Goal: Task Accomplishment & Management: Manage account settings

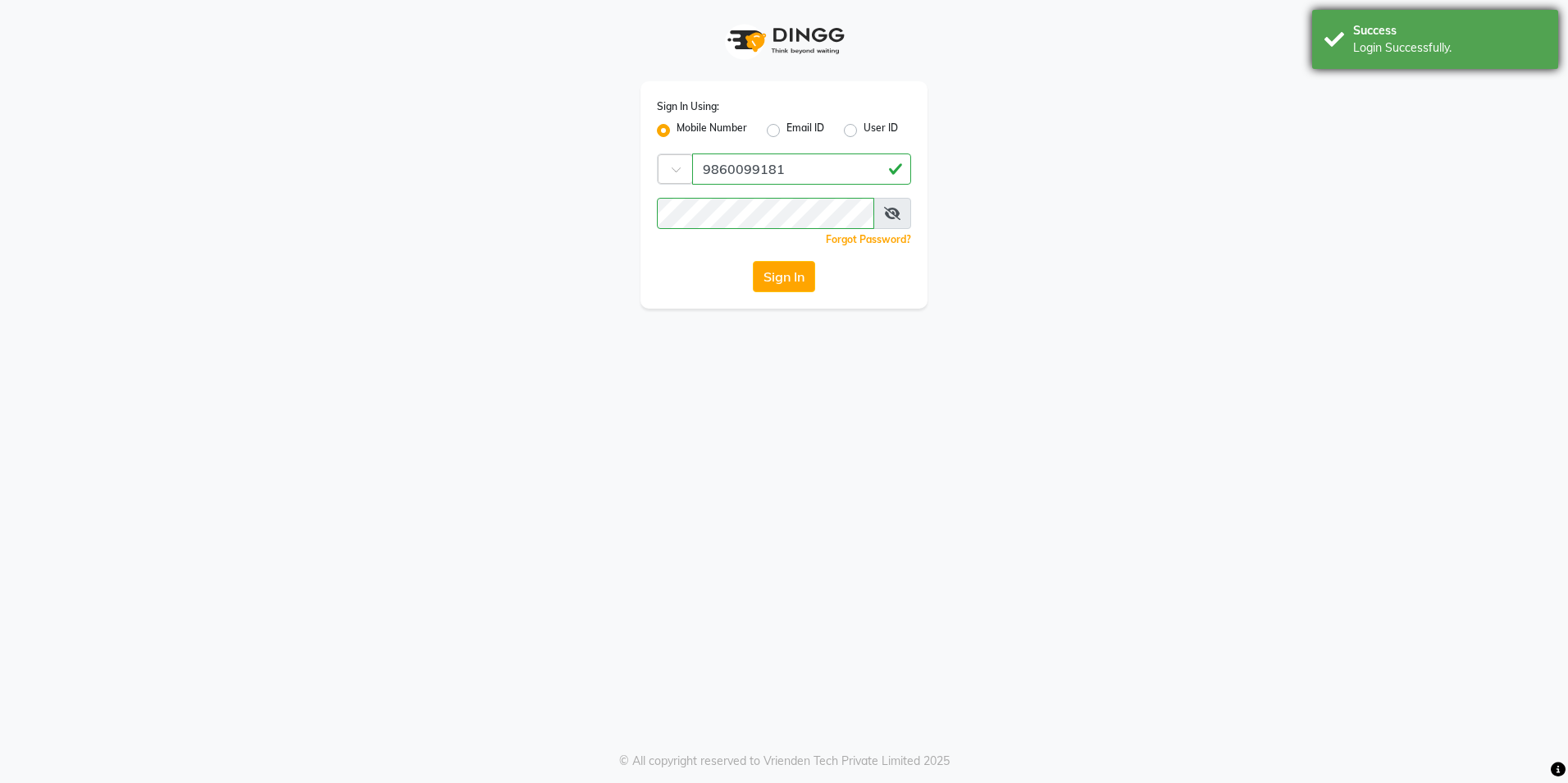
click at [1391, 46] on div "Login Successfully." at bounding box center [1449, 48] width 193 height 17
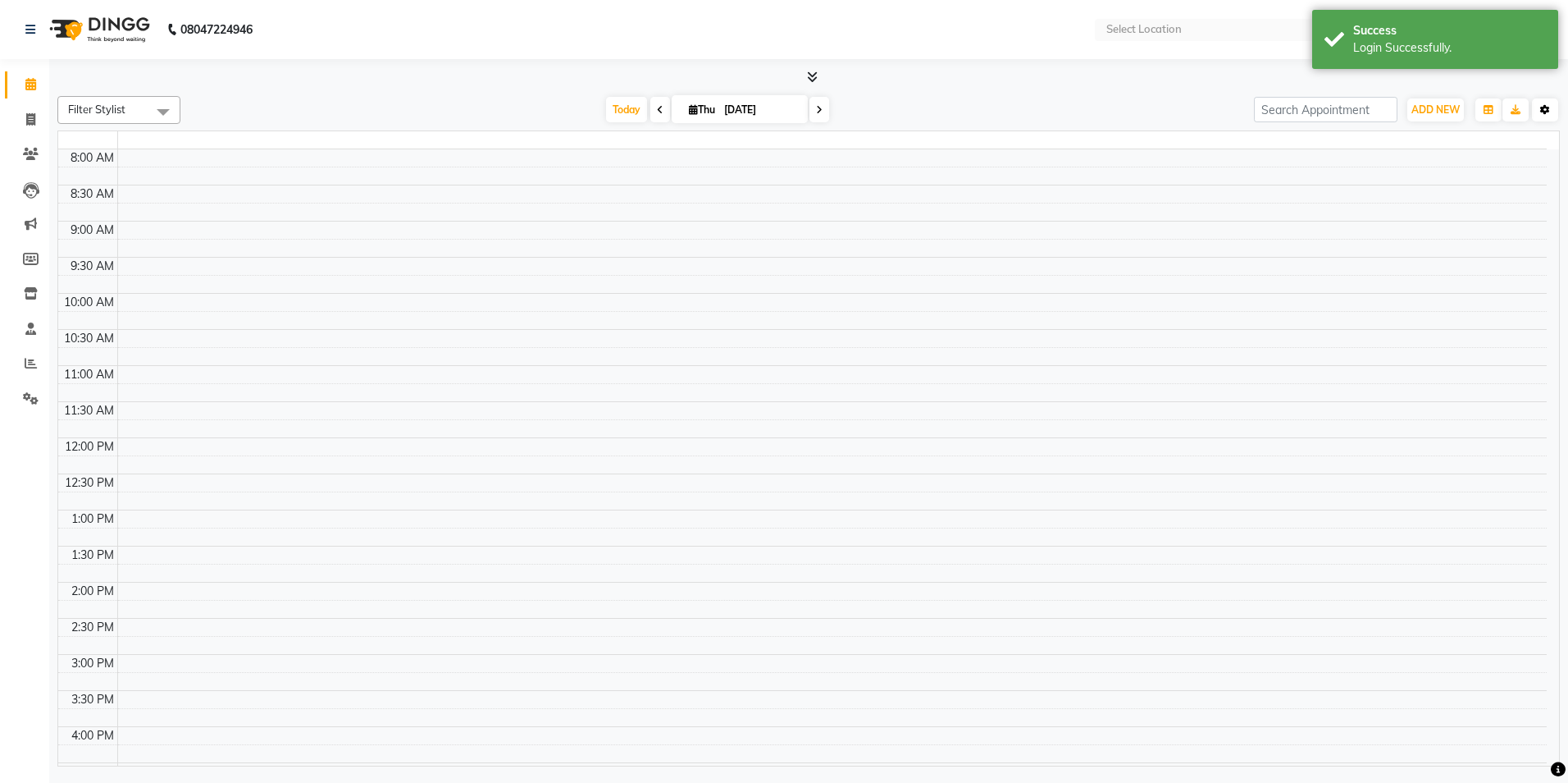
select select "en"
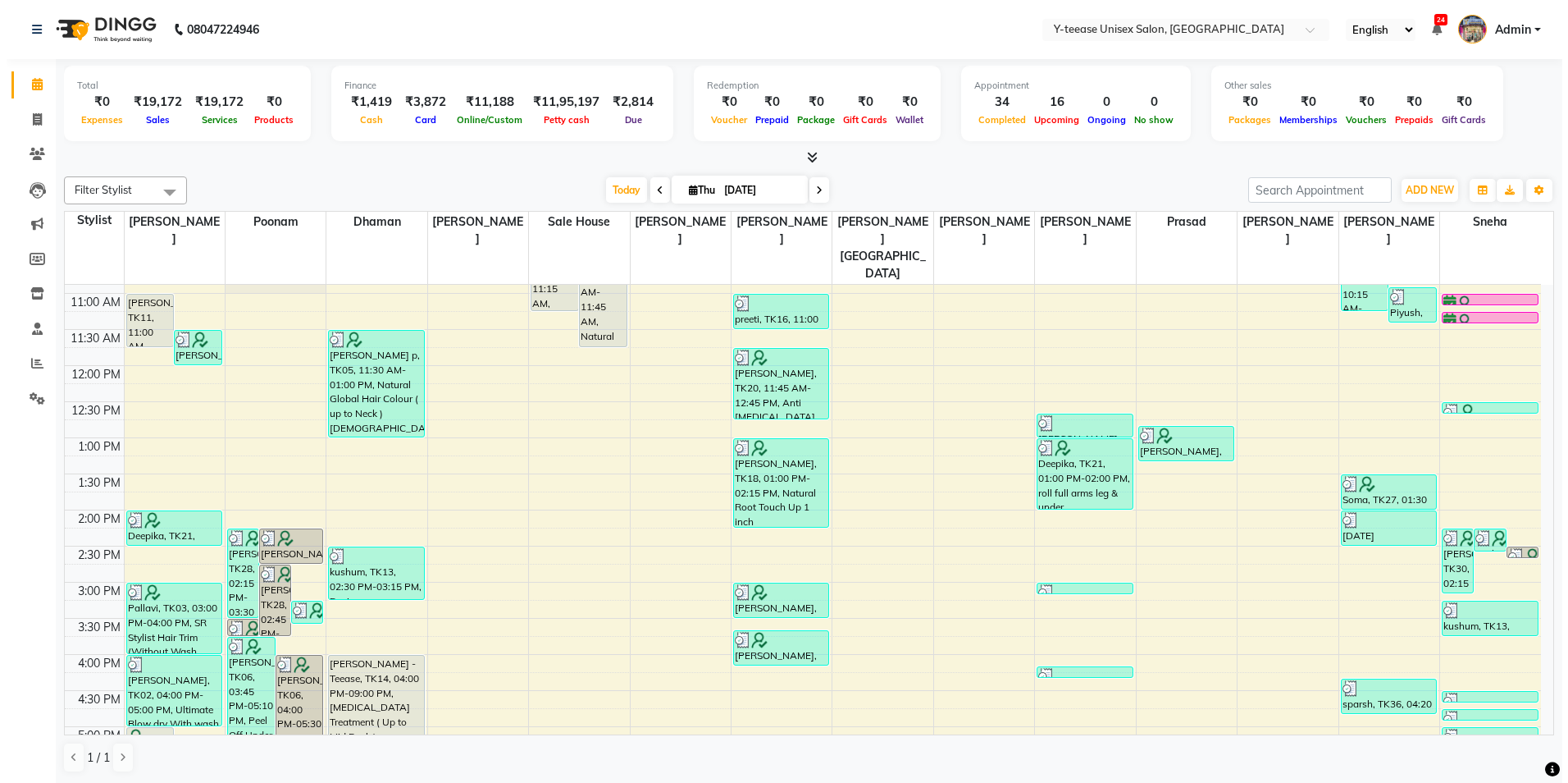
scroll to position [246, 0]
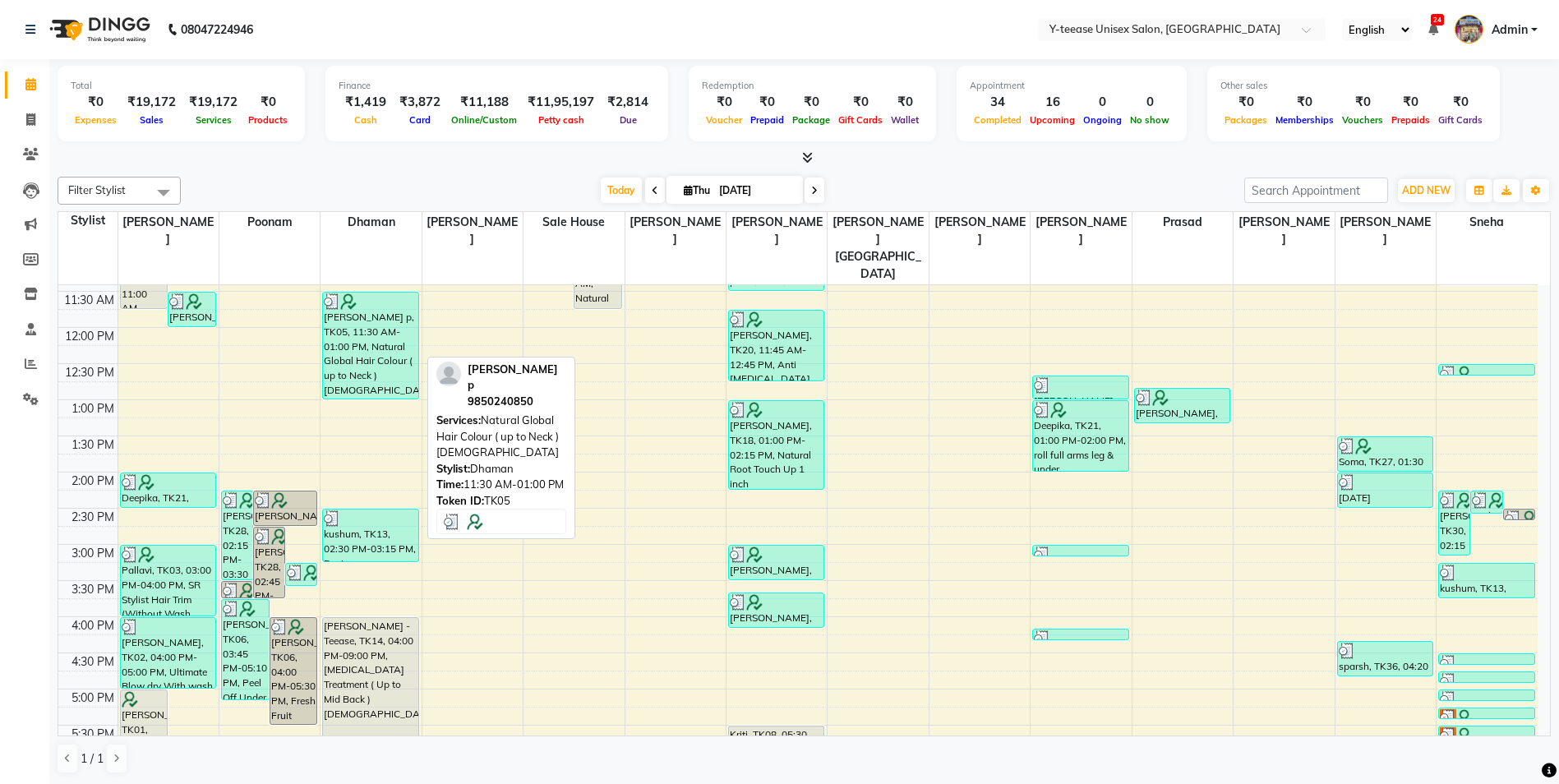
click at [348, 310] on div "[PERSON_NAME] p, TK05, 11:30 AM-01:00 PM, Natural Global Hair Colour ( up to Ne…" at bounding box center [370, 345] width 94 height 106
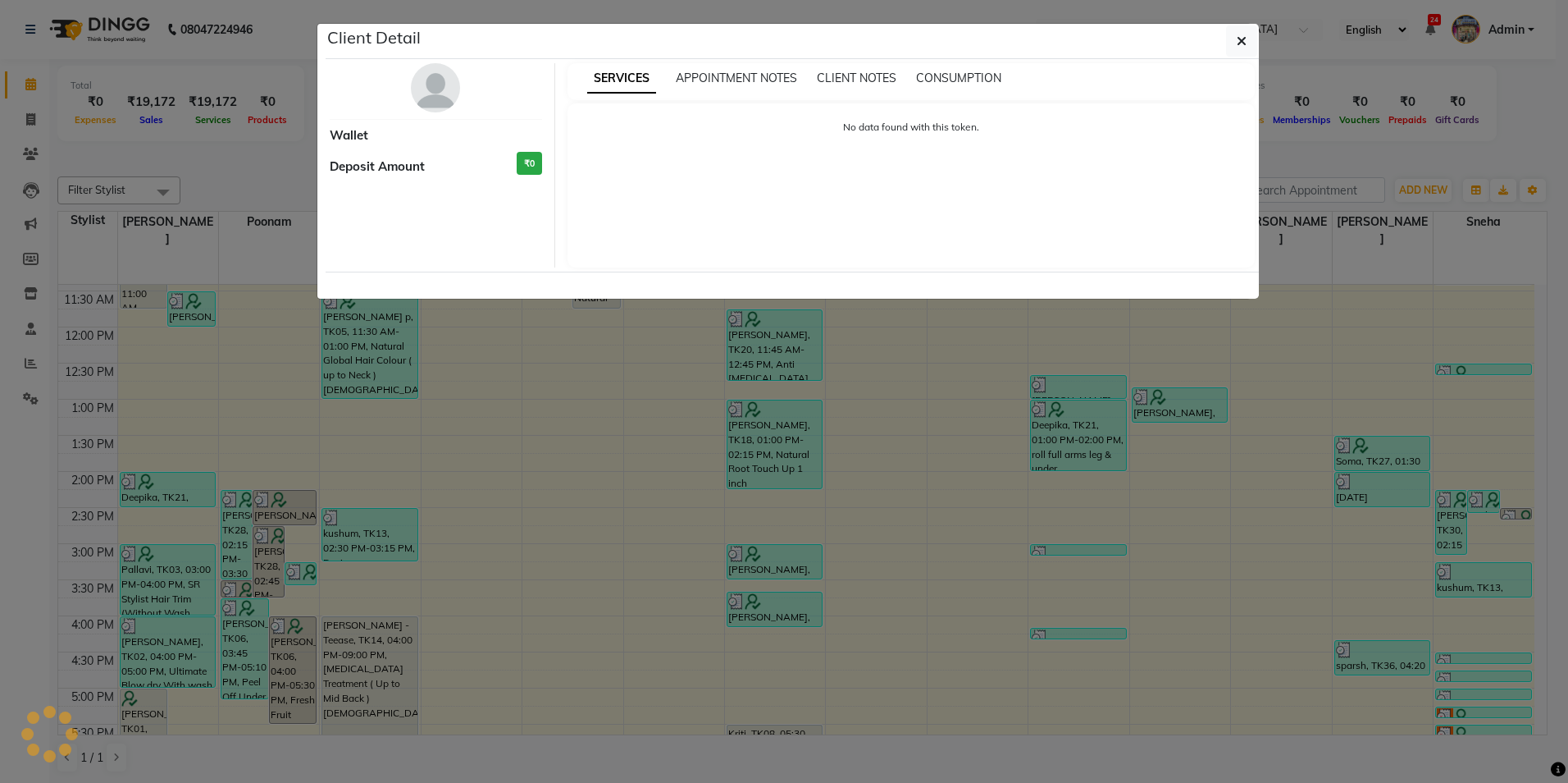
select select "3"
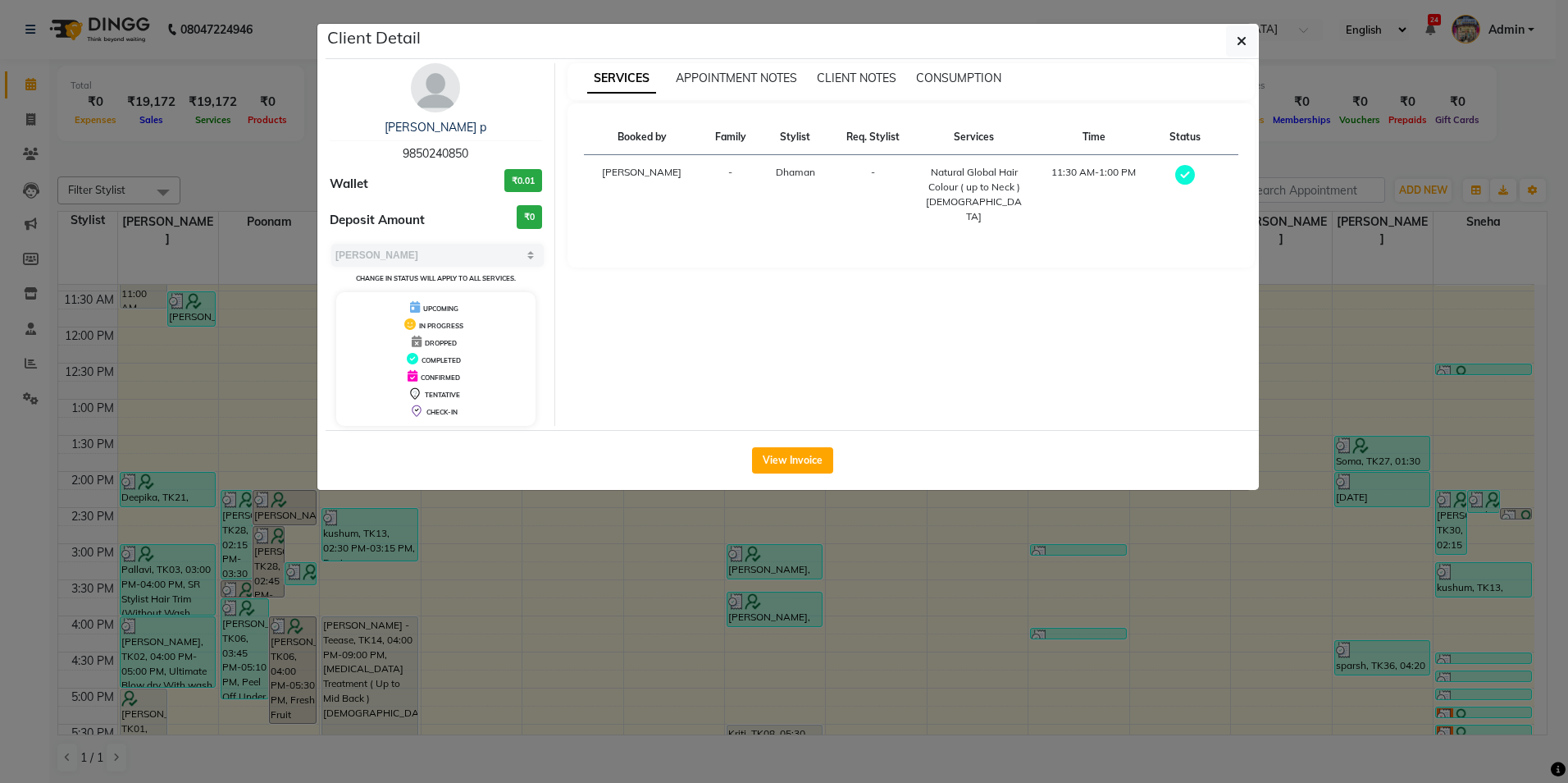
click at [441, 90] on img at bounding box center [436, 87] width 49 height 49
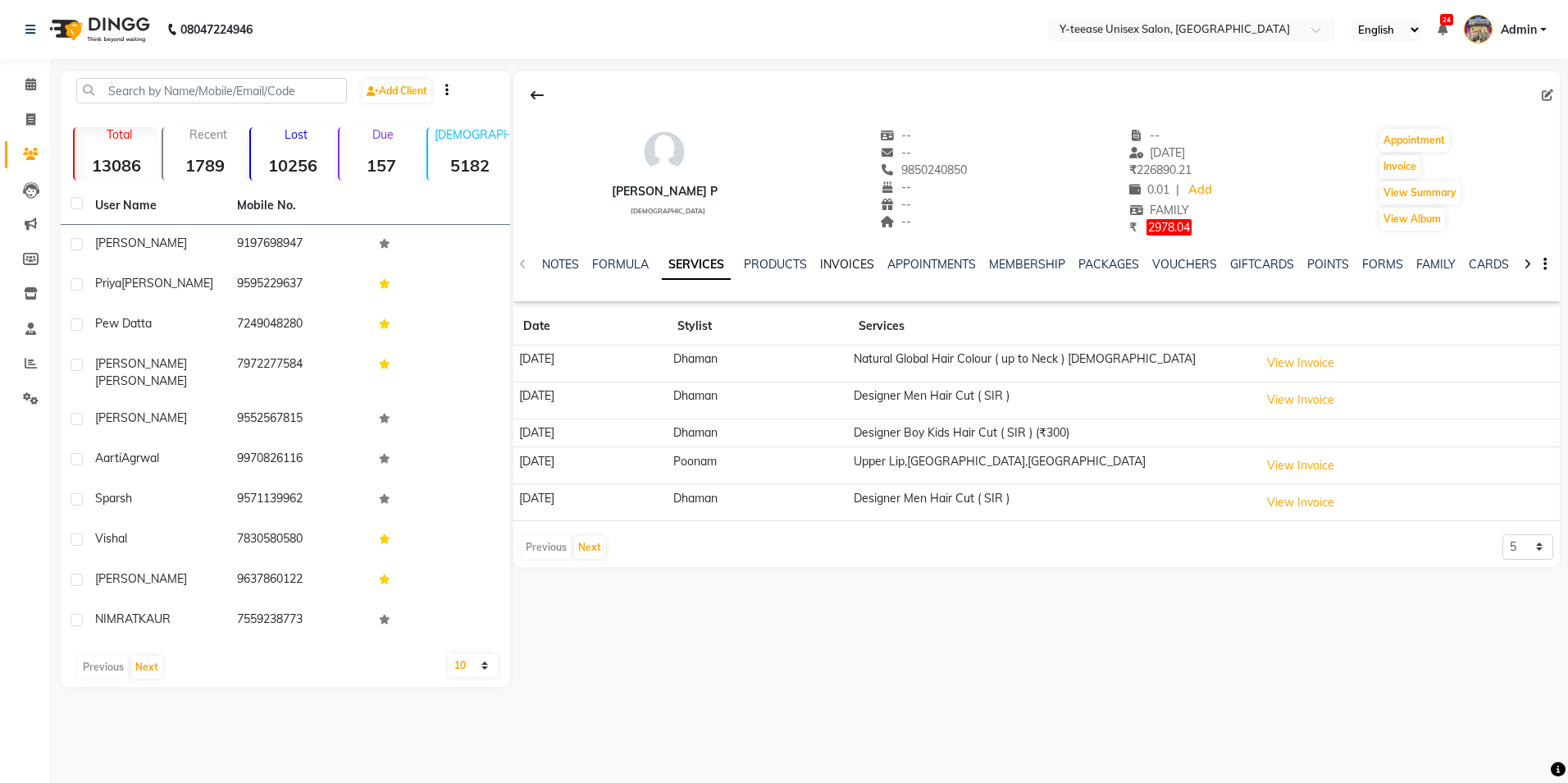
click at [853, 262] on link "INVOICES" at bounding box center [847, 263] width 54 height 14
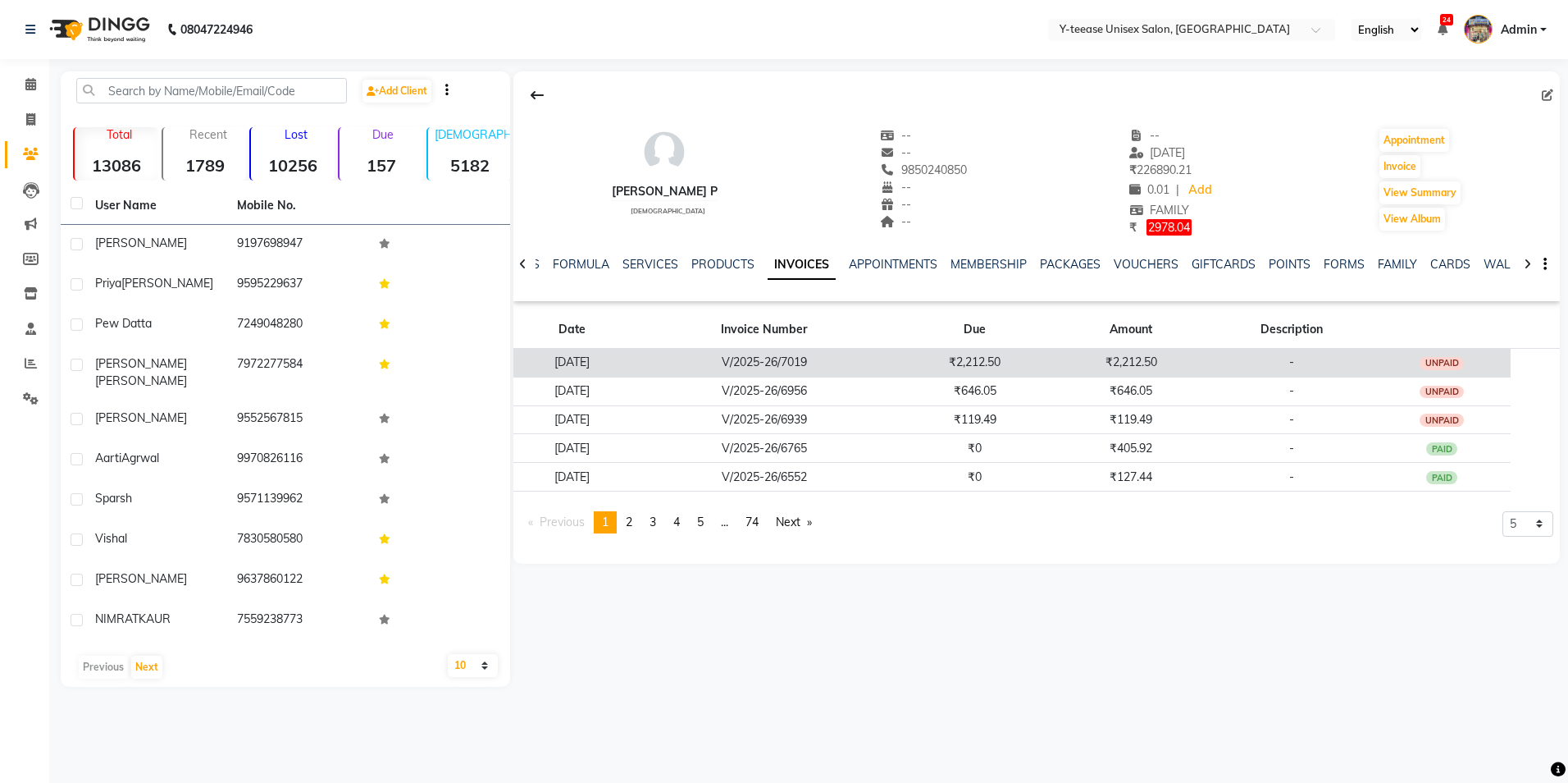
click at [1096, 367] on td "₹2,212.50" at bounding box center [1131, 363] width 157 height 29
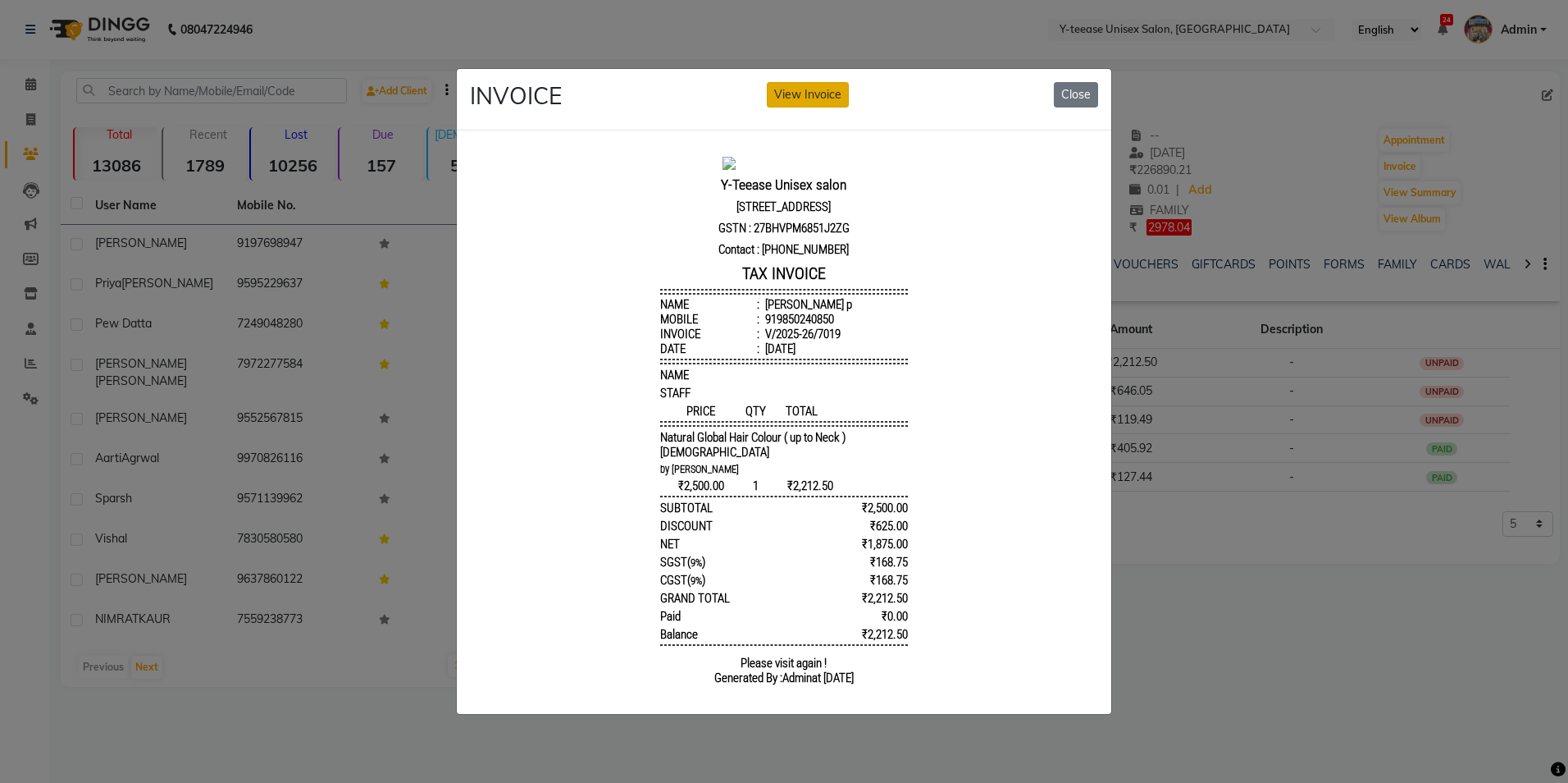
click at [807, 82] on button "View Invoice" at bounding box center [807, 95] width 82 height 25
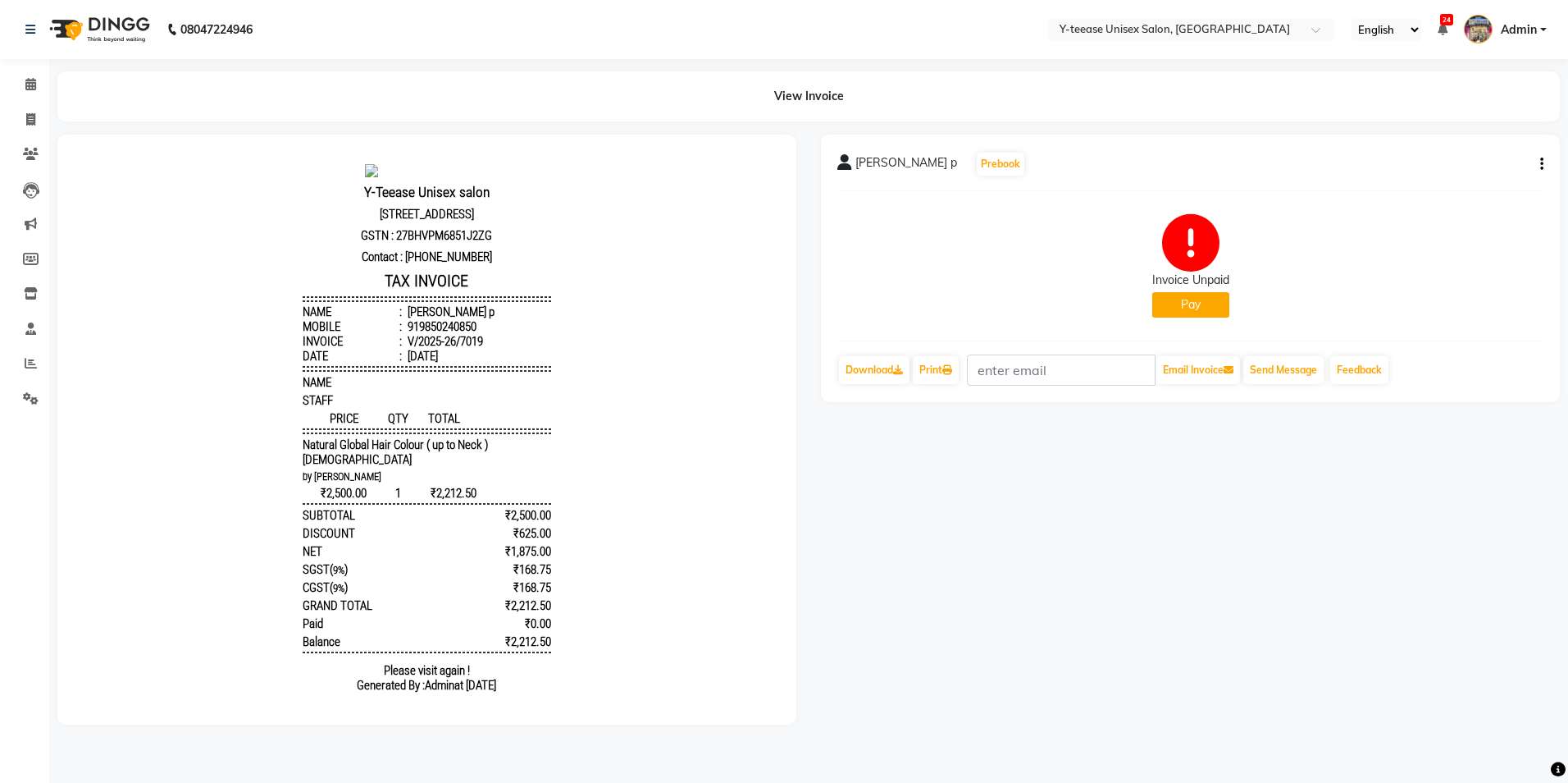
click at [1537, 157] on button "button" at bounding box center [1539, 165] width 10 height 17
click at [1473, 183] on div "Edit Invoice" at bounding box center [1460, 185] width 112 height 20
select select "service"
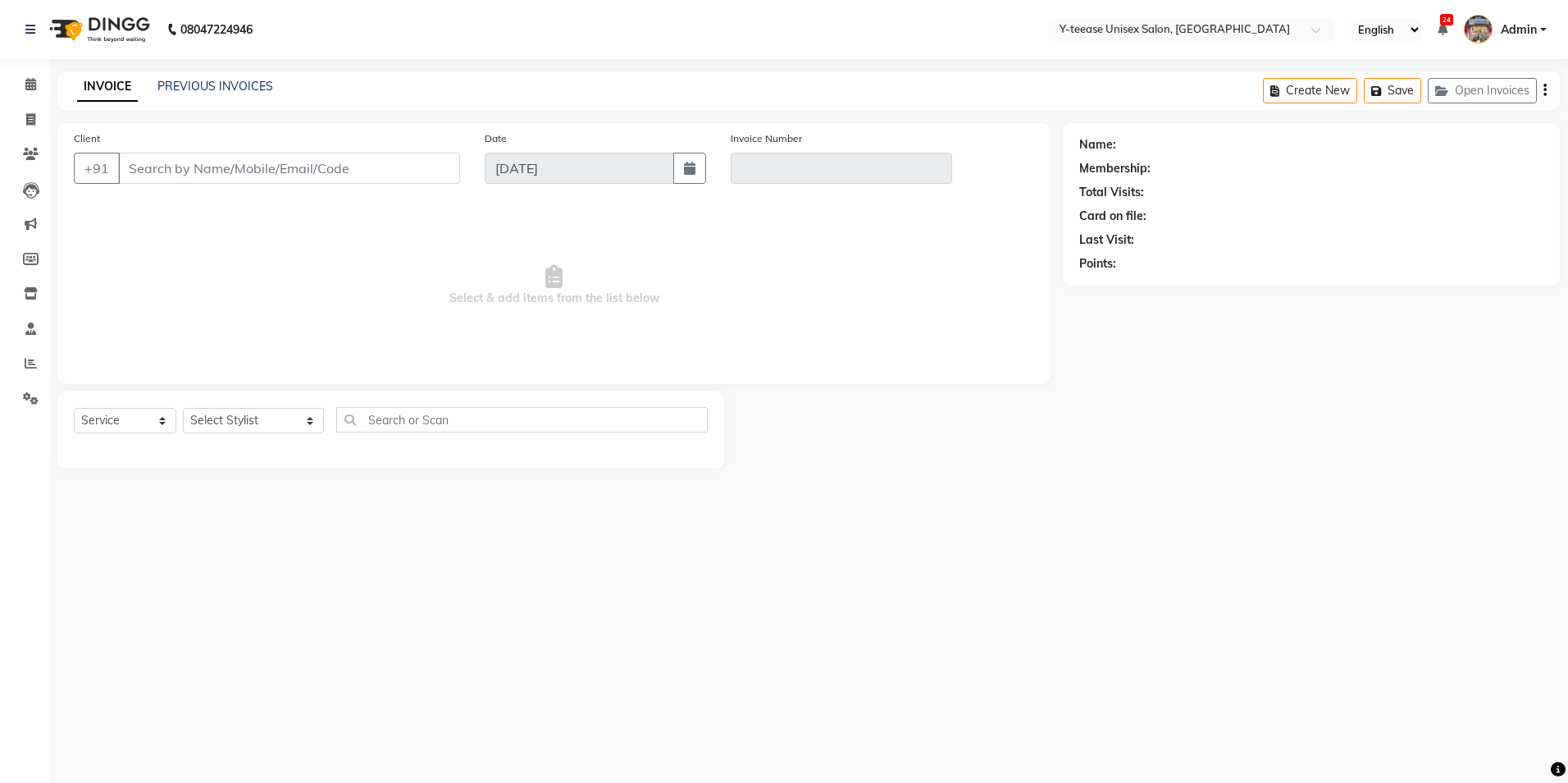
type input "9850240850"
type input "V/2025-26/7019"
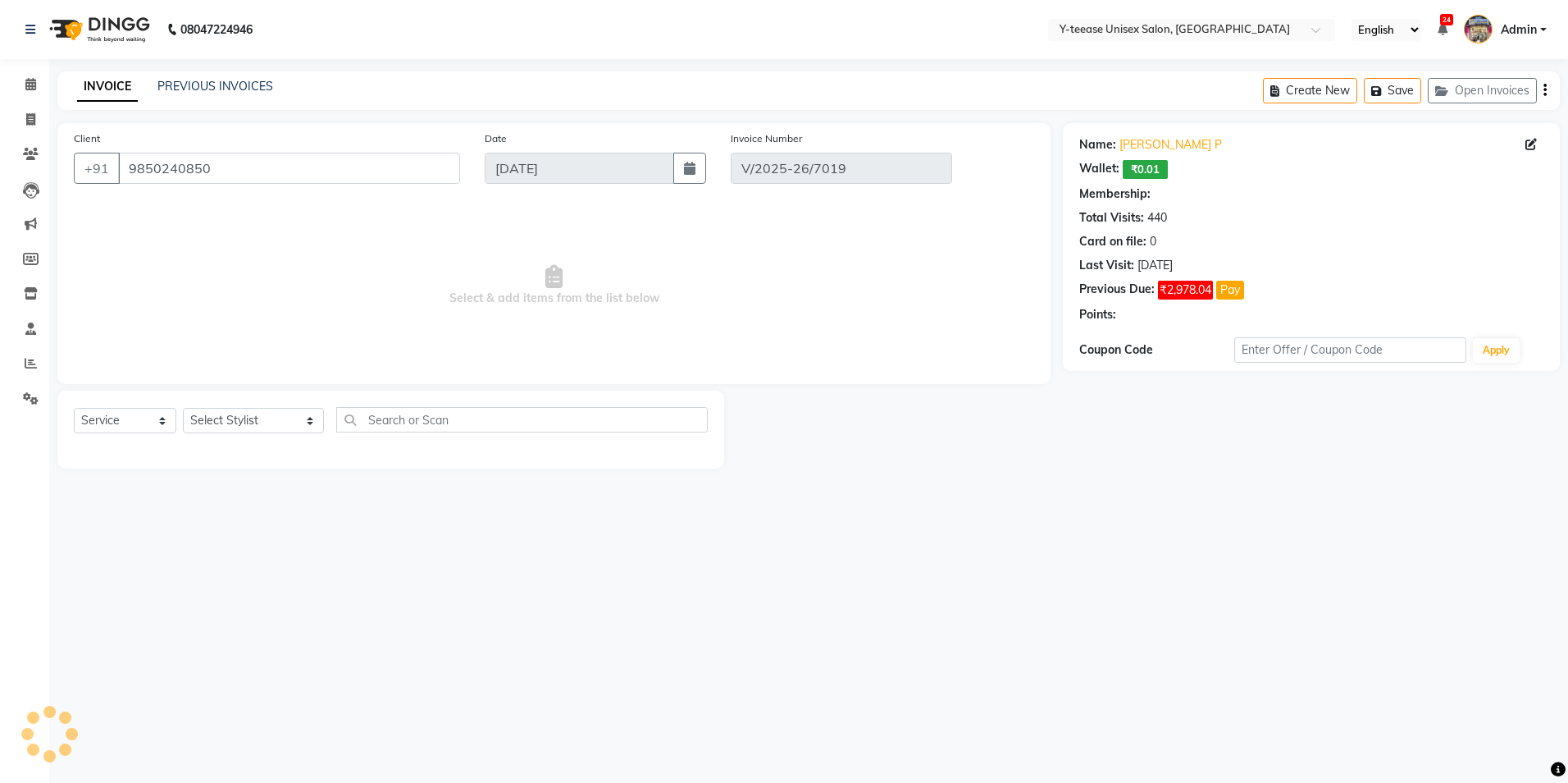
select select "1: Object"
select select "select"
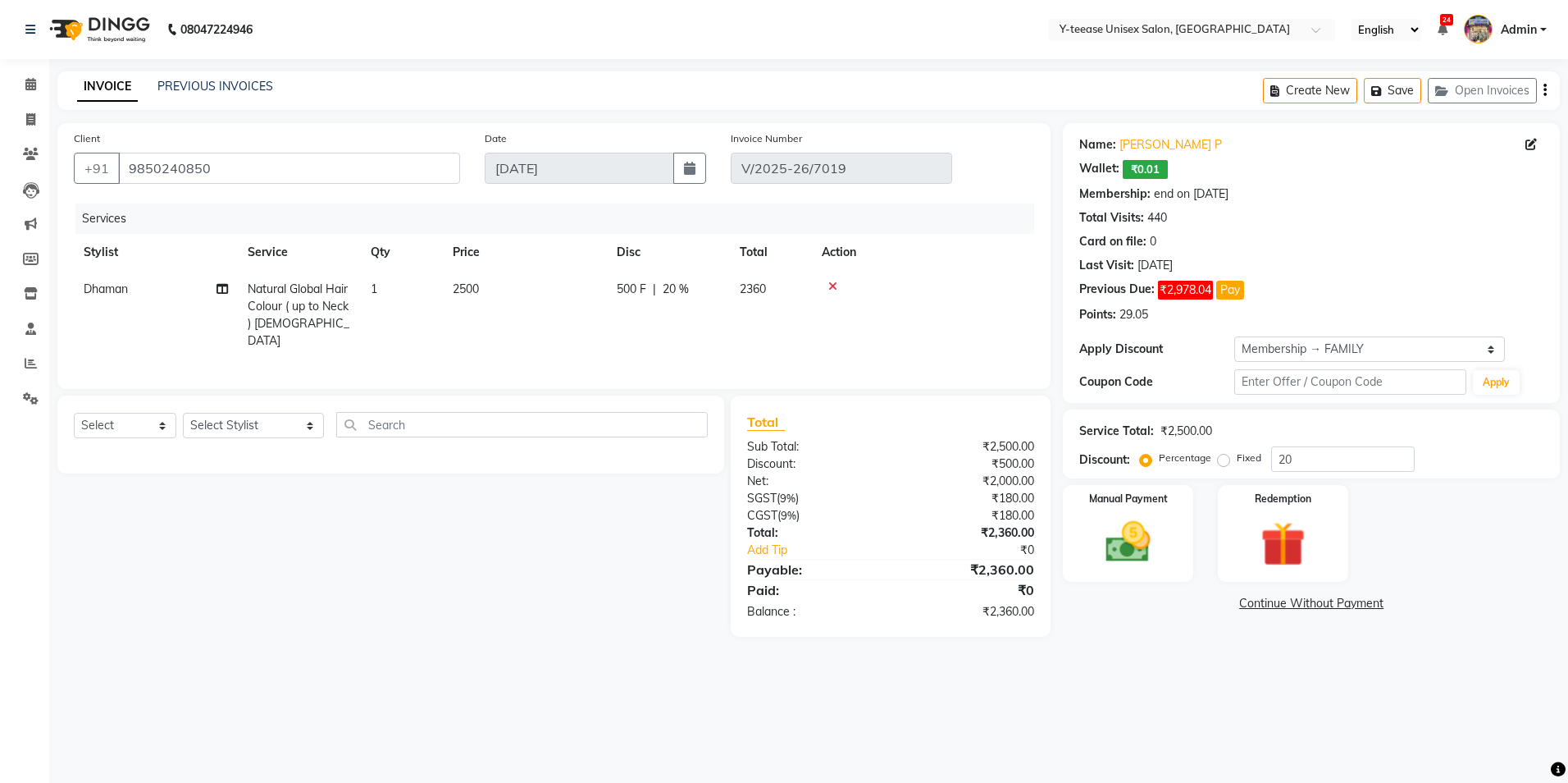
click at [319, 303] on span "Natural Global Hair Colour ( up to Neck ) [DEMOGRAPHIC_DATA]" at bounding box center [299, 314] width 102 height 66
select select "656"
click at [319, 303] on span "Natural Global Hair Colour ( up to Neck ) [DEMOGRAPHIC_DATA] x" at bounding box center [330, 313] width 144 height 53
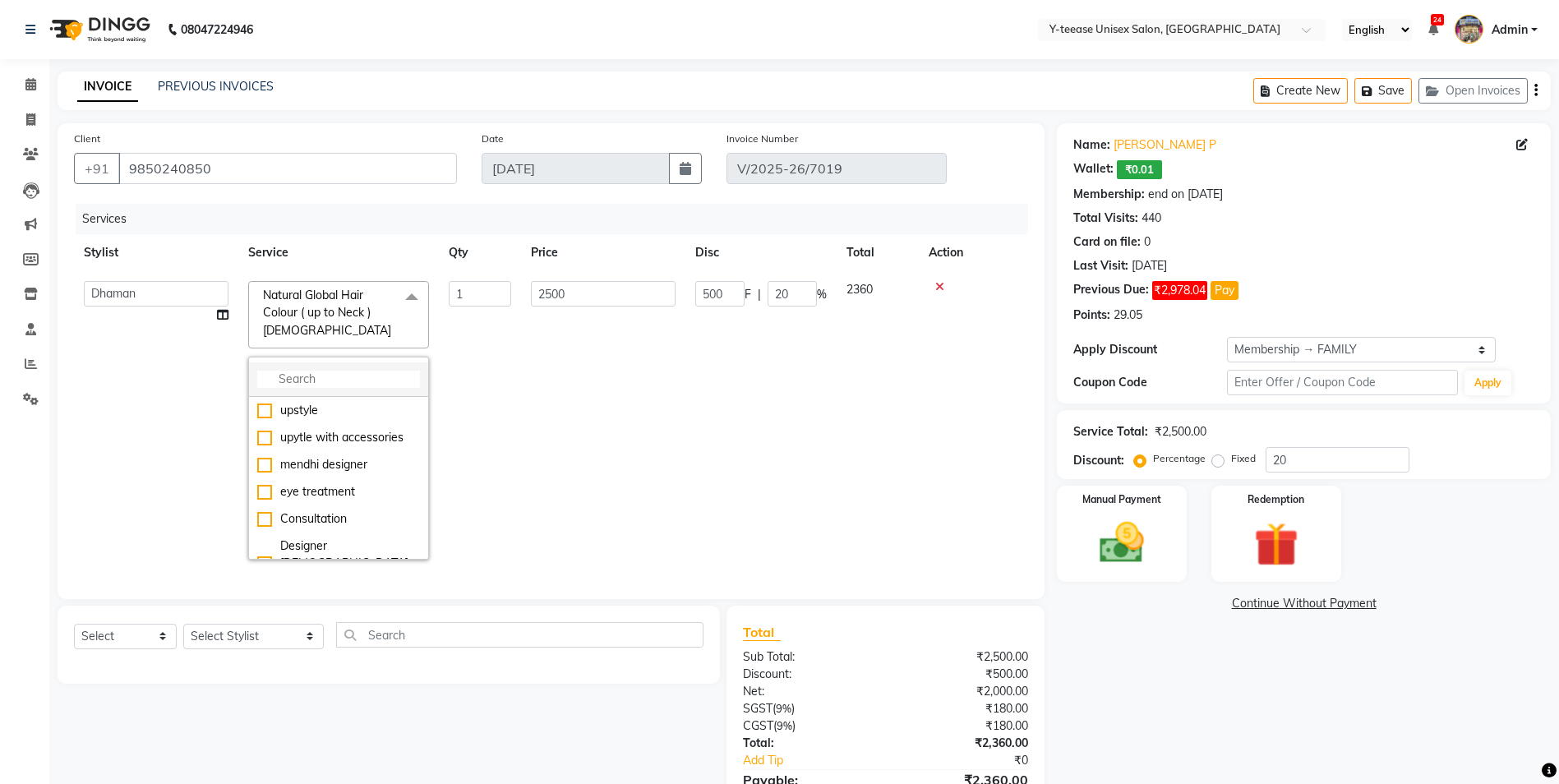
click at [338, 380] on input "multiselect-search" at bounding box center [338, 379] width 162 height 17
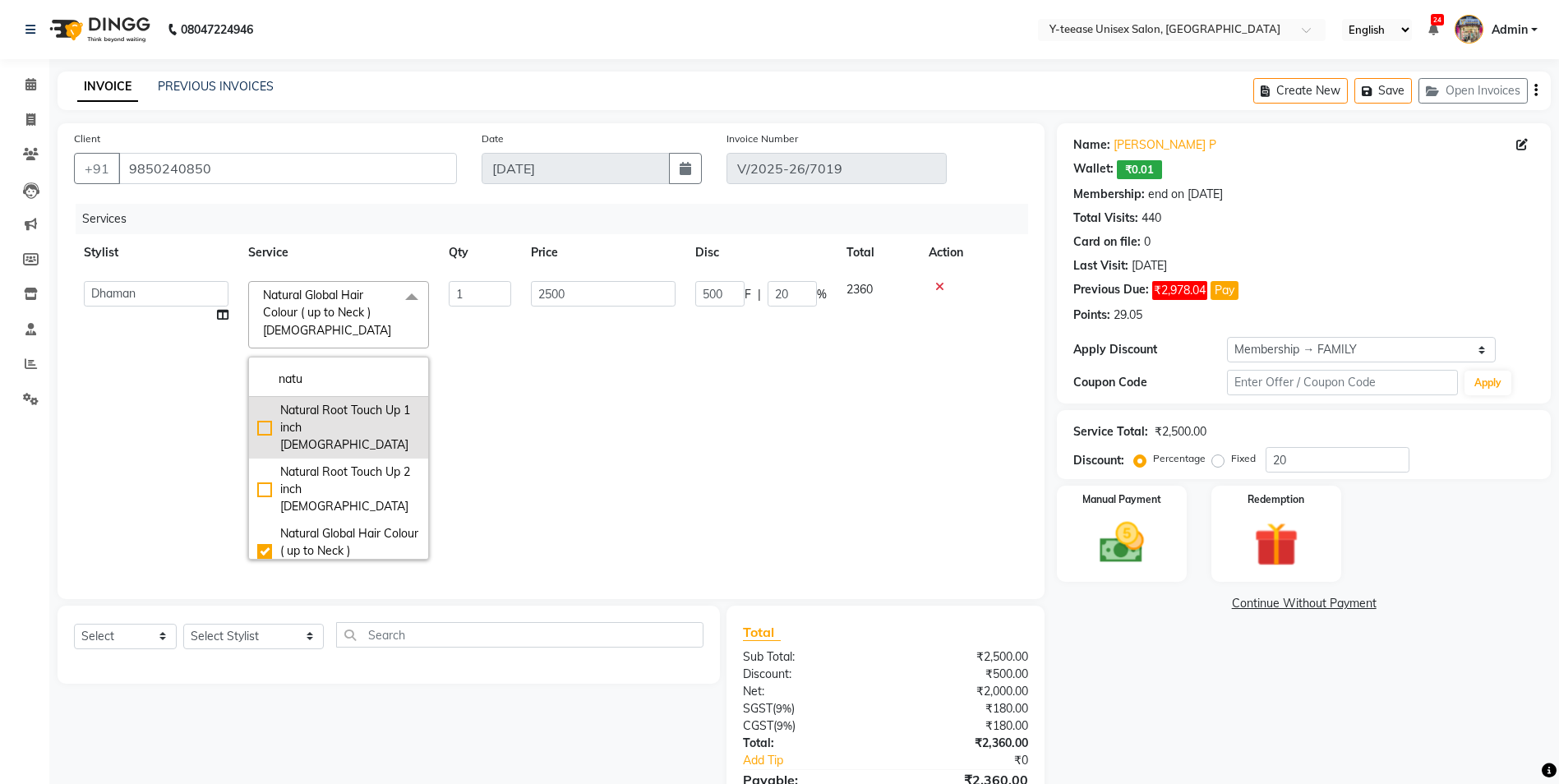
type input "natu"
click at [350, 421] on div "Natural Root Touch Up 1 inch [DEMOGRAPHIC_DATA]" at bounding box center [338, 427] width 162 height 52
checkbox input "true"
checkbox input "false"
type input "1410"
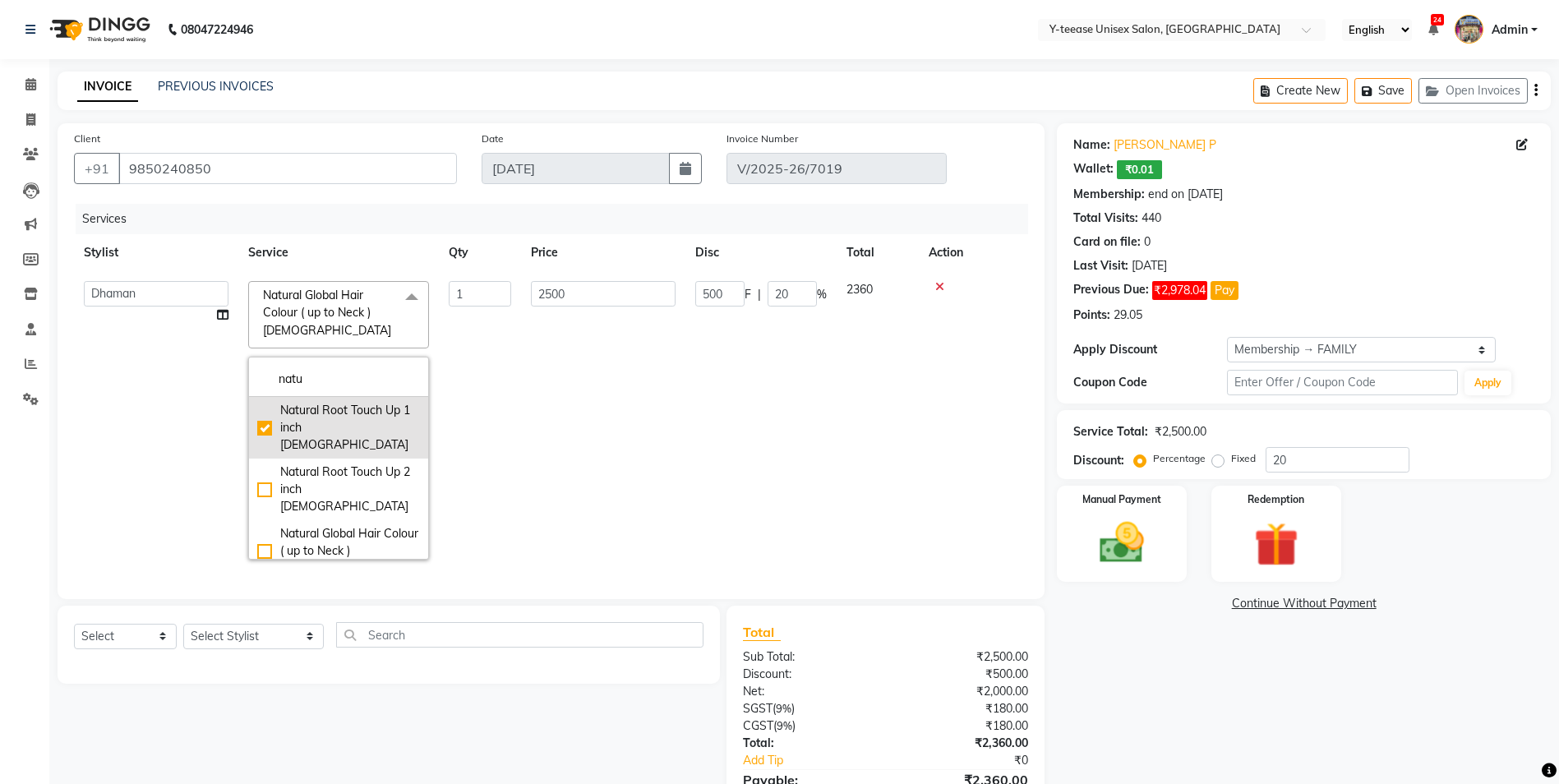
type input "0"
click at [720, 363] on td "0 F | 0 %" at bounding box center [761, 420] width 151 height 298
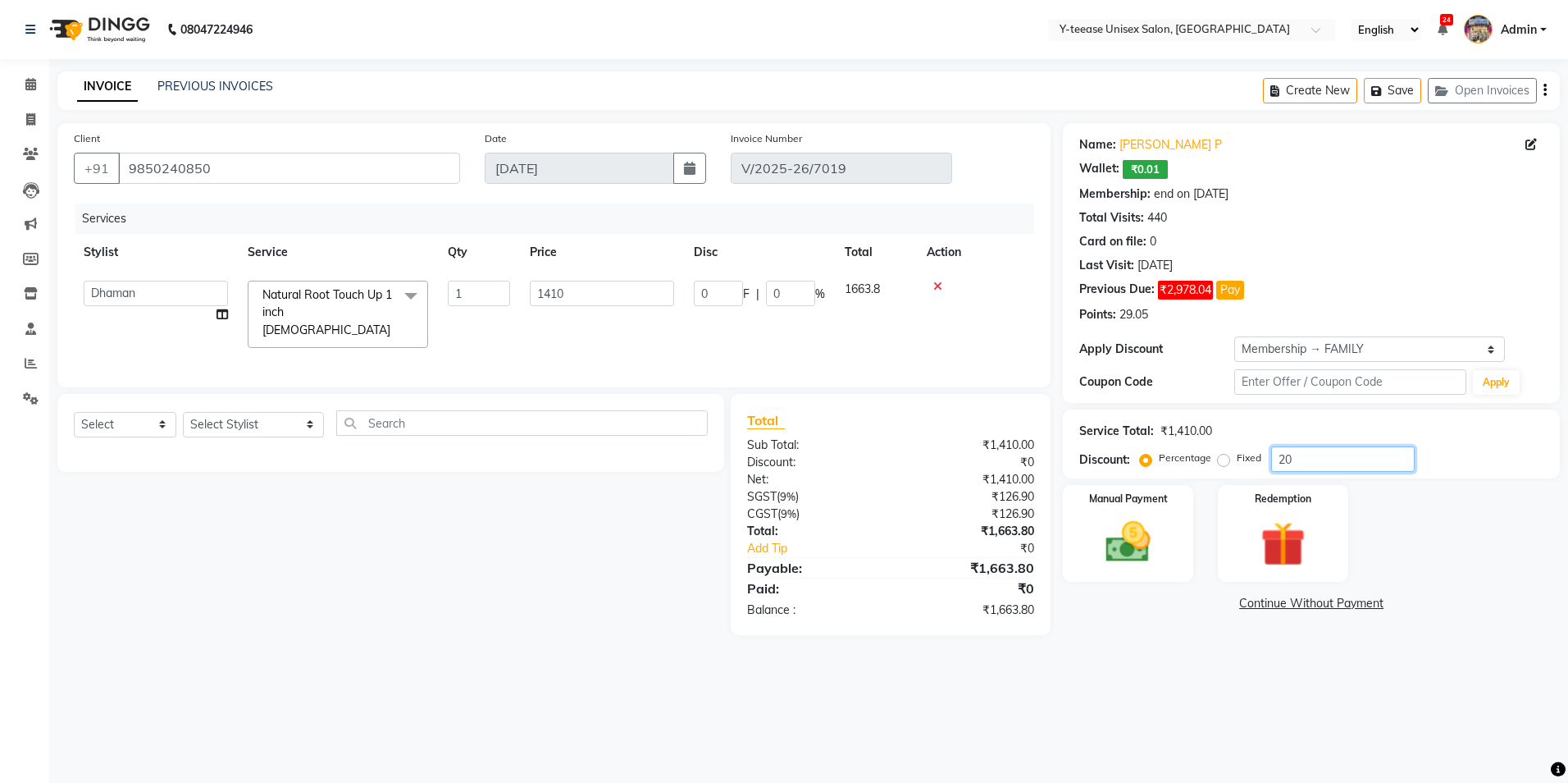
click at [1365, 455] on input "20" at bounding box center [1342, 459] width 143 height 25
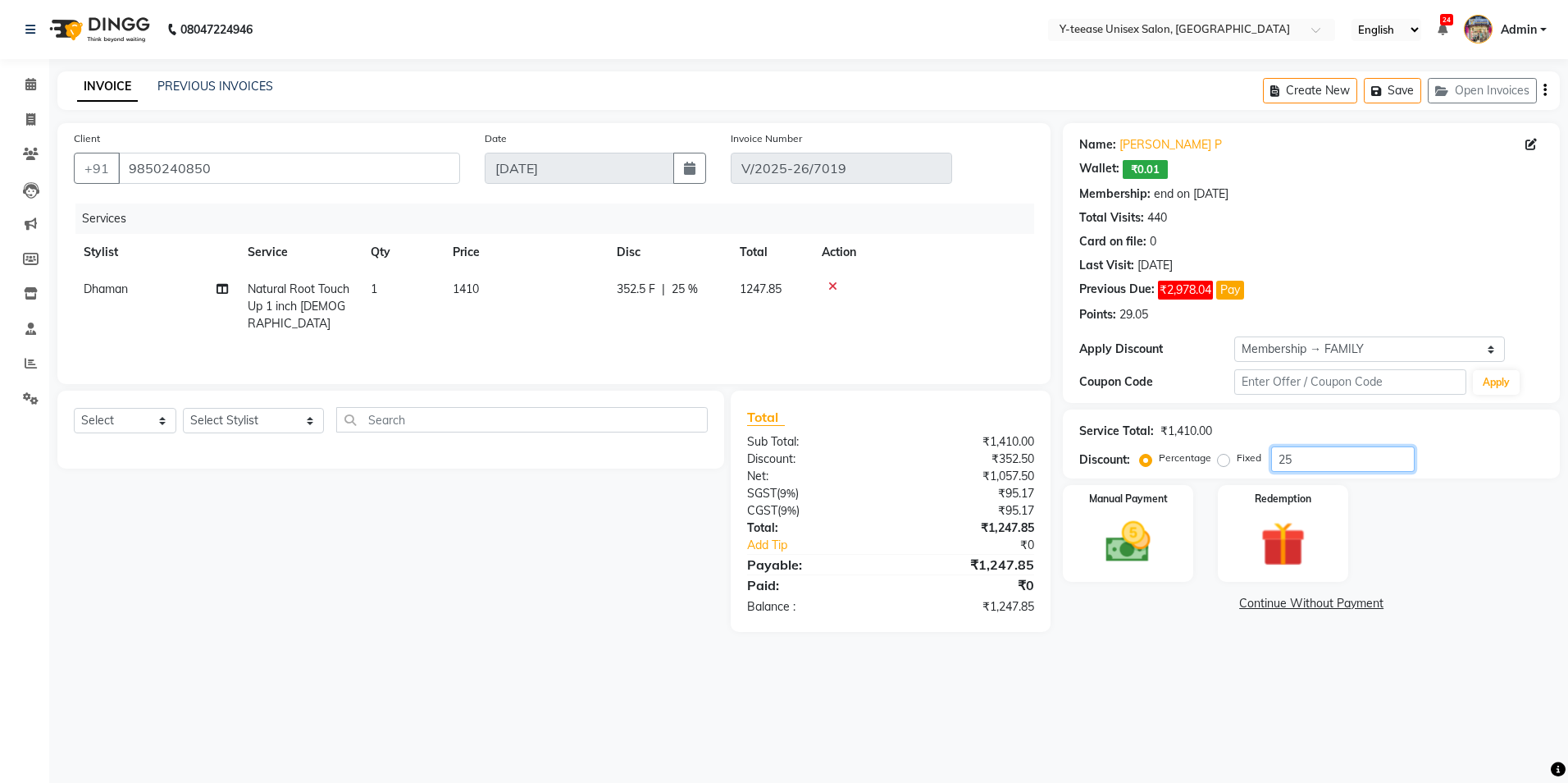
type input "25"
click at [1331, 603] on link "Continue Without Payment" at bounding box center [1312, 603] width 491 height 17
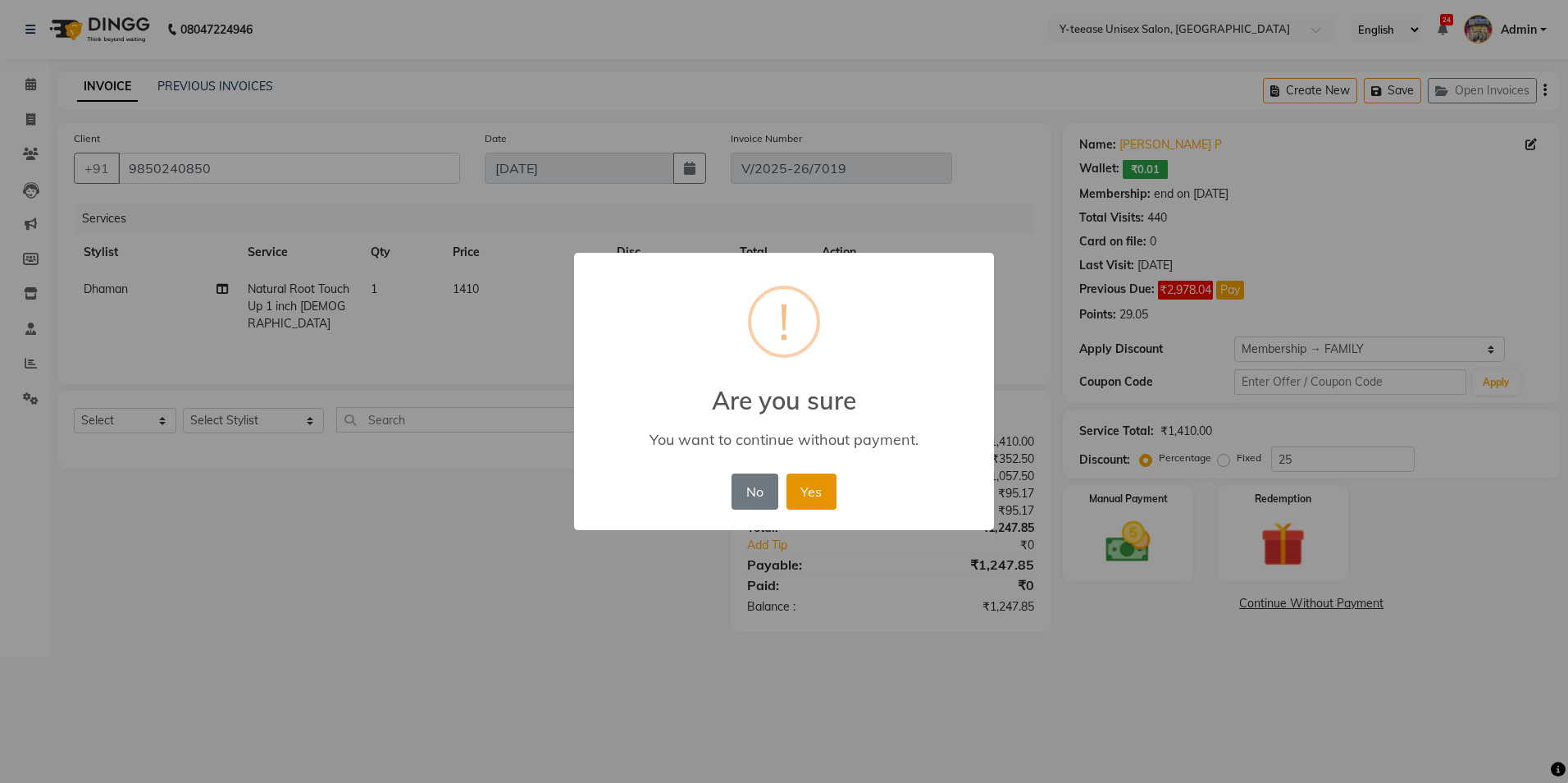
click at [807, 484] on button "Yes" at bounding box center [811, 491] width 50 height 37
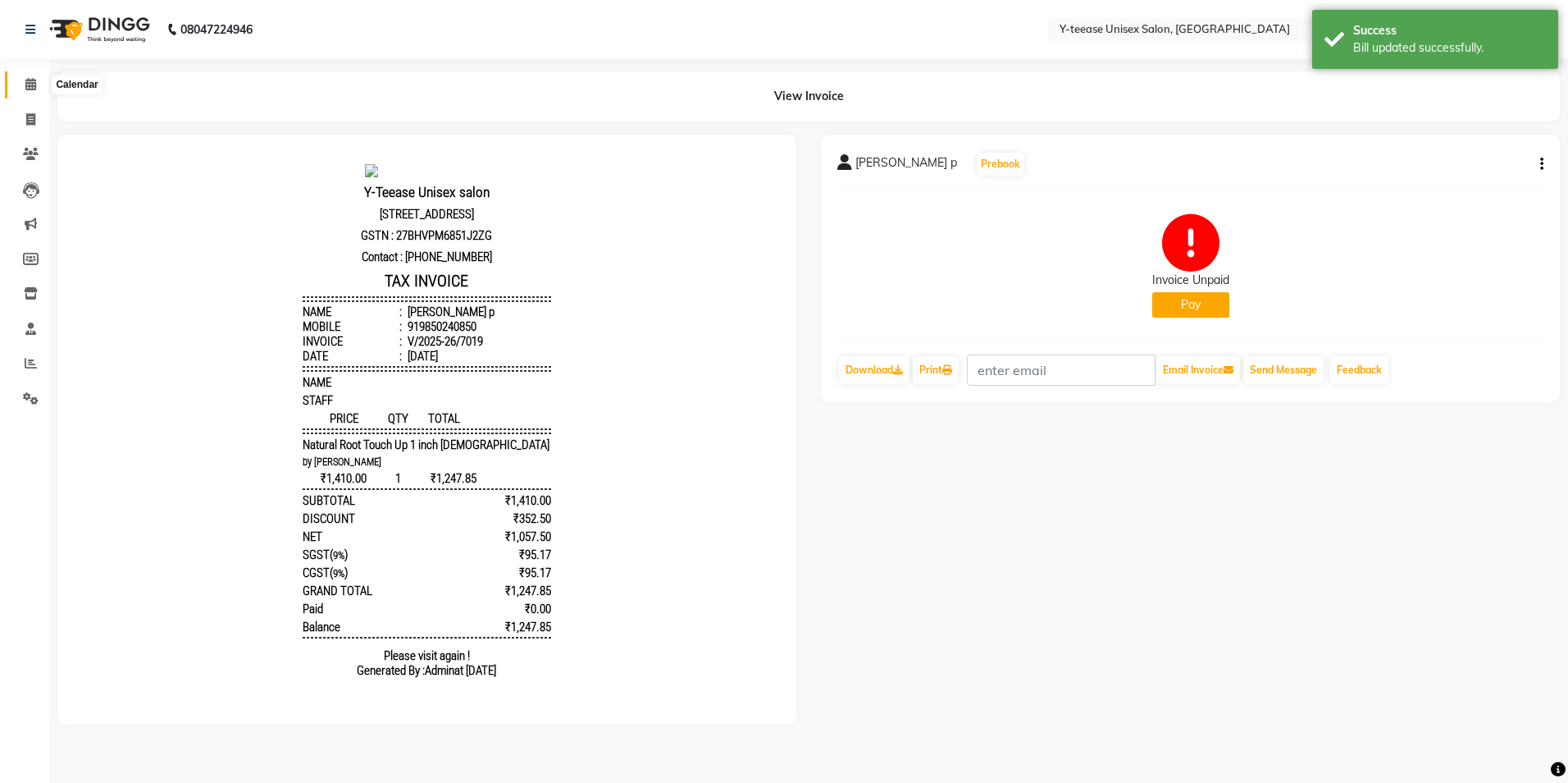
click at [37, 79] on span at bounding box center [31, 85] width 29 height 19
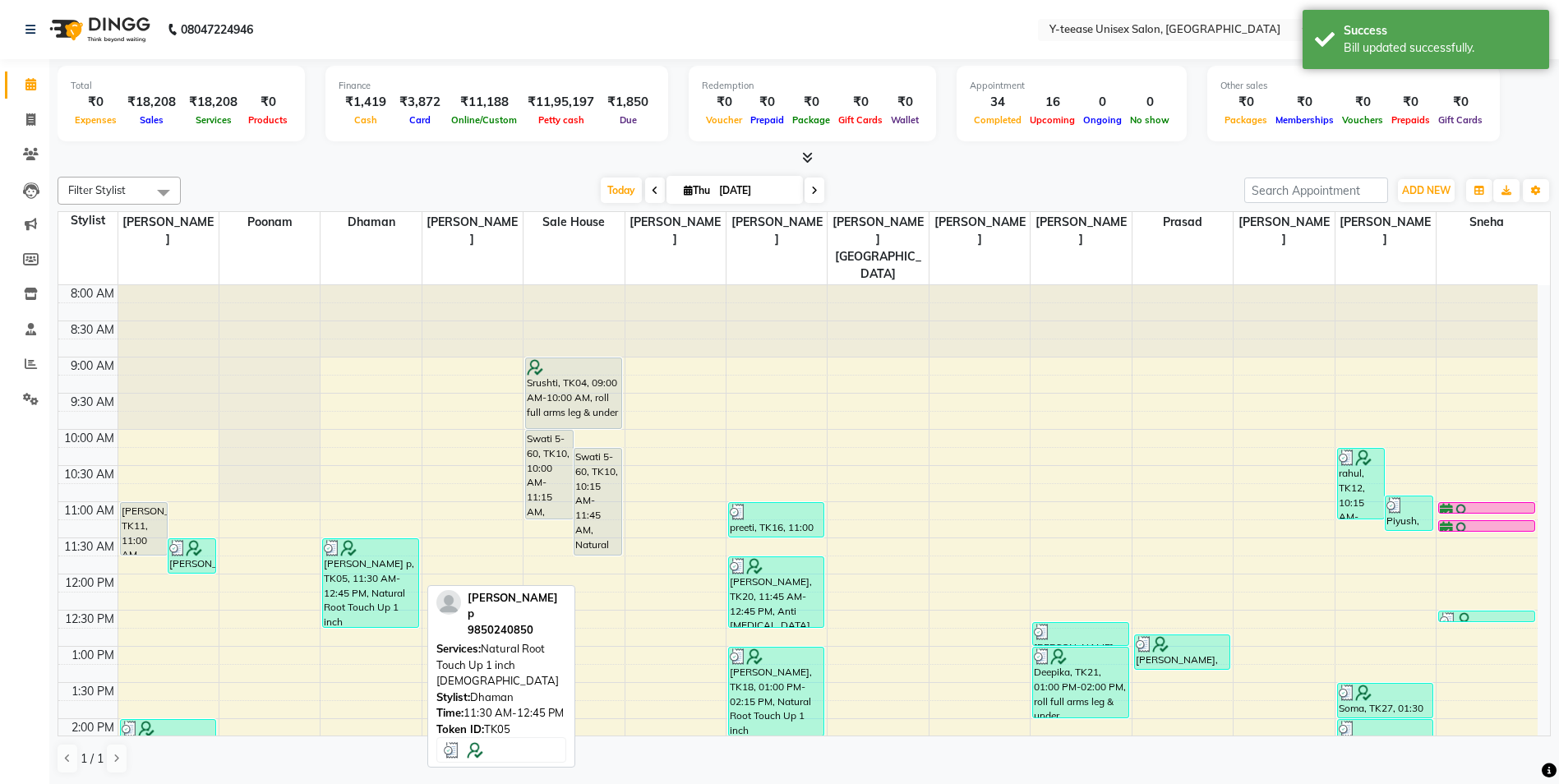
click at [379, 568] on div "[PERSON_NAME] p, TK05, 11:30 AM-12:45 PM, Natural Root Touch Up 1 inch [DEMOGRA…" at bounding box center [370, 582] width 94 height 88
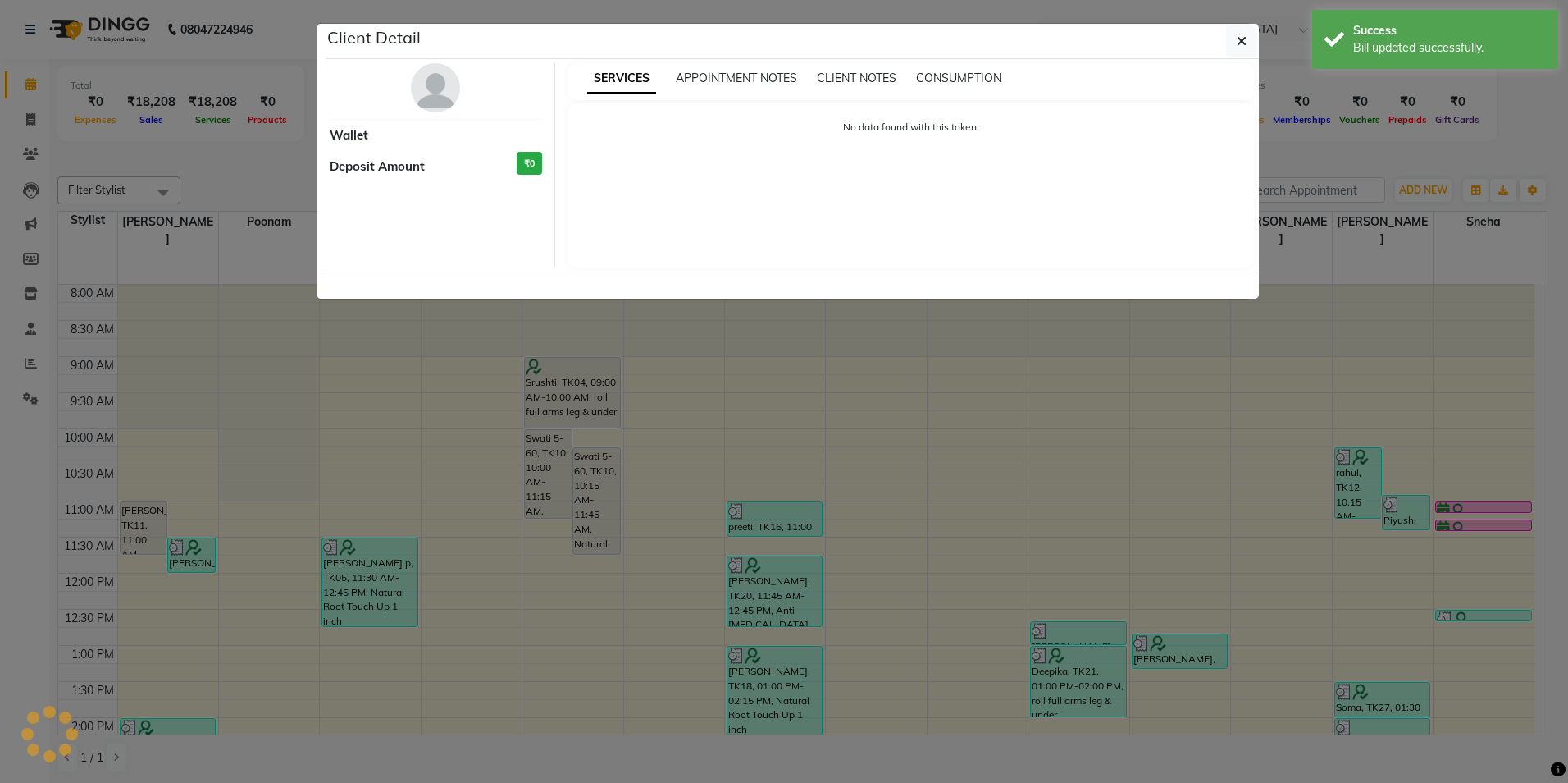
select select "3"
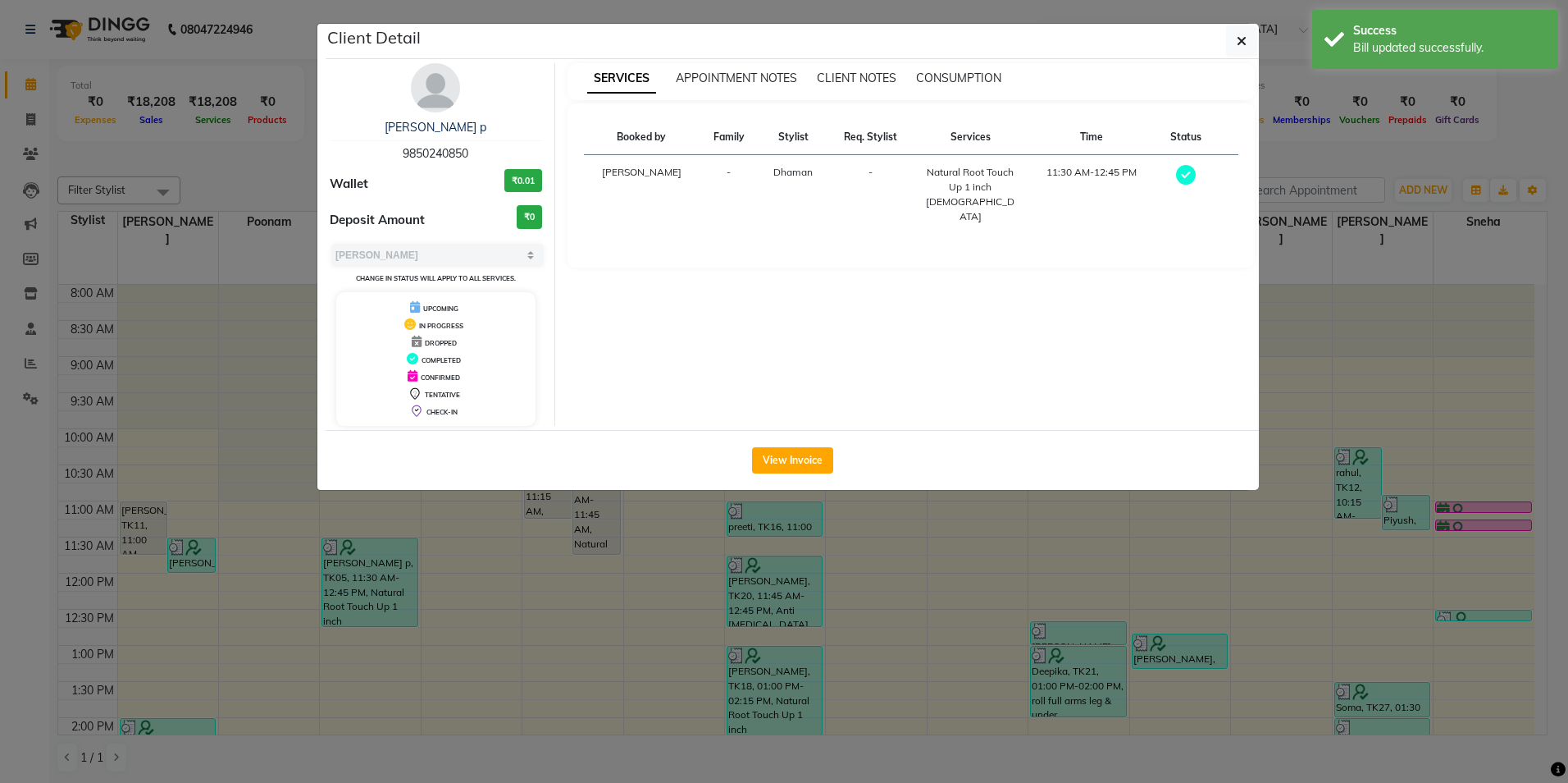
click at [441, 91] on img at bounding box center [436, 87] width 49 height 49
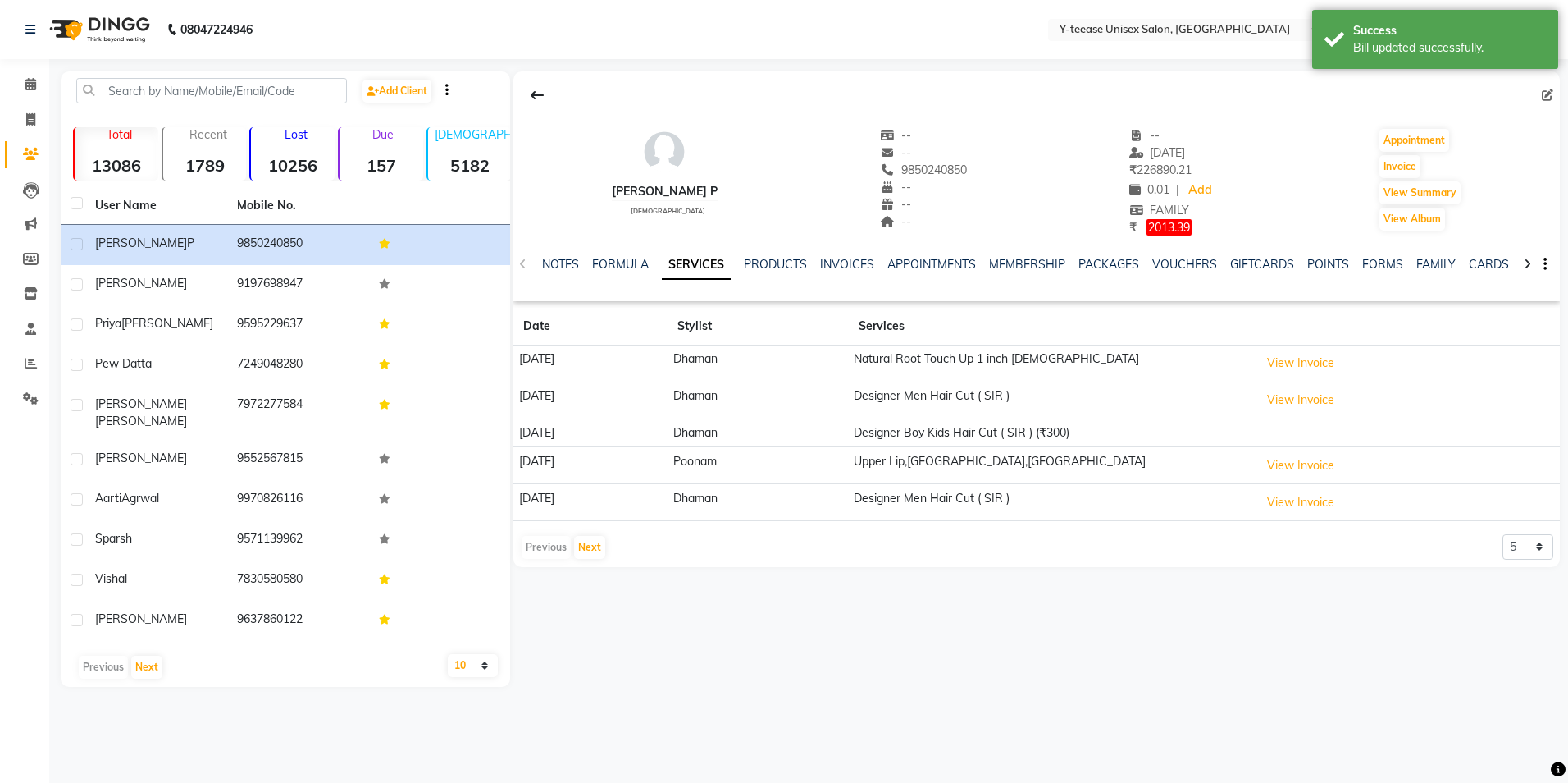
click at [839, 272] on div "INVOICES" at bounding box center [847, 264] width 54 height 17
click at [857, 260] on link "INVOICES" at bounding box center [847, 263] width 54 height 14
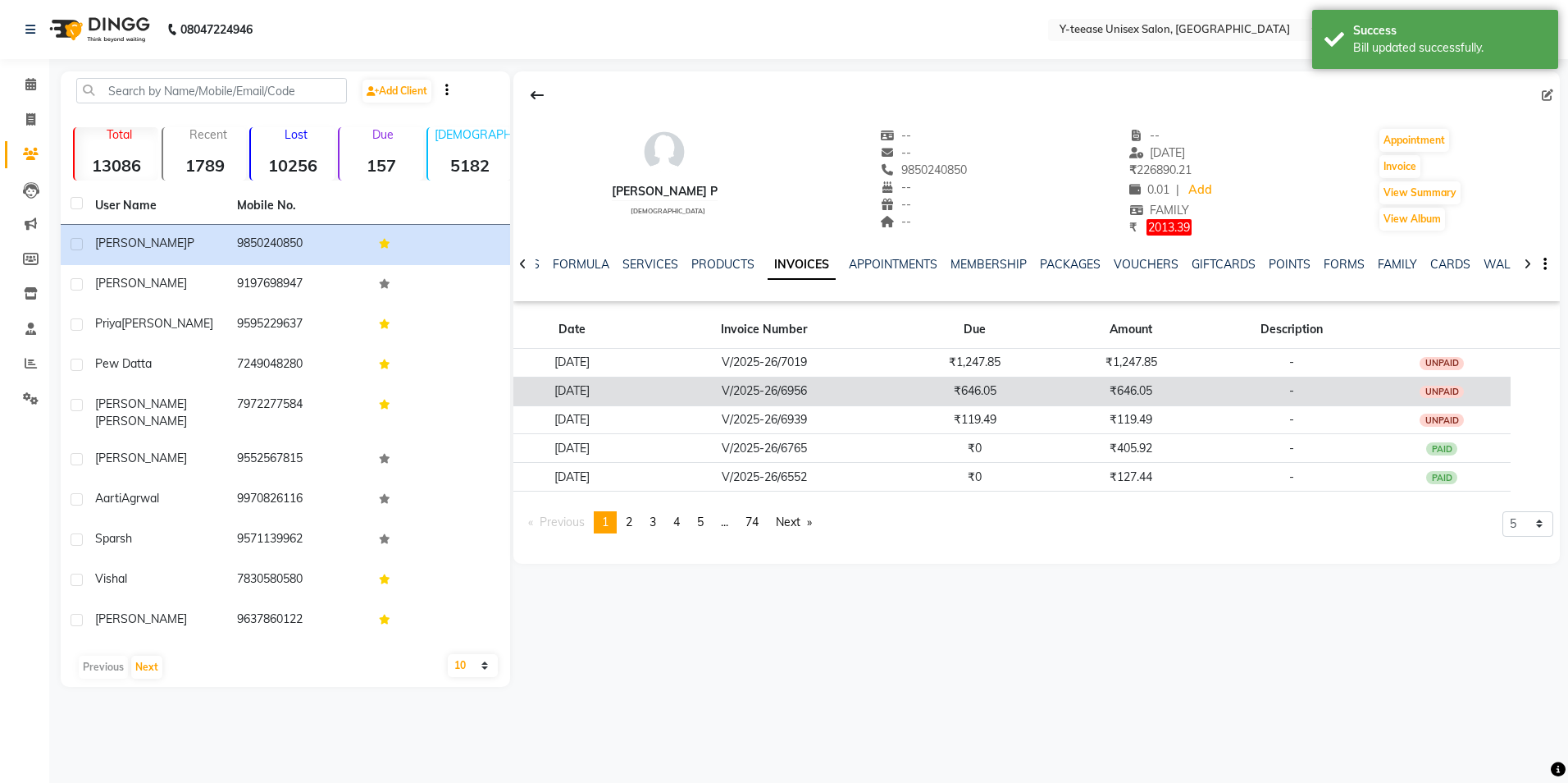
click at [1210, 386] on td "₹646.05" at bounding box center [1131, 391] width 157 height 29
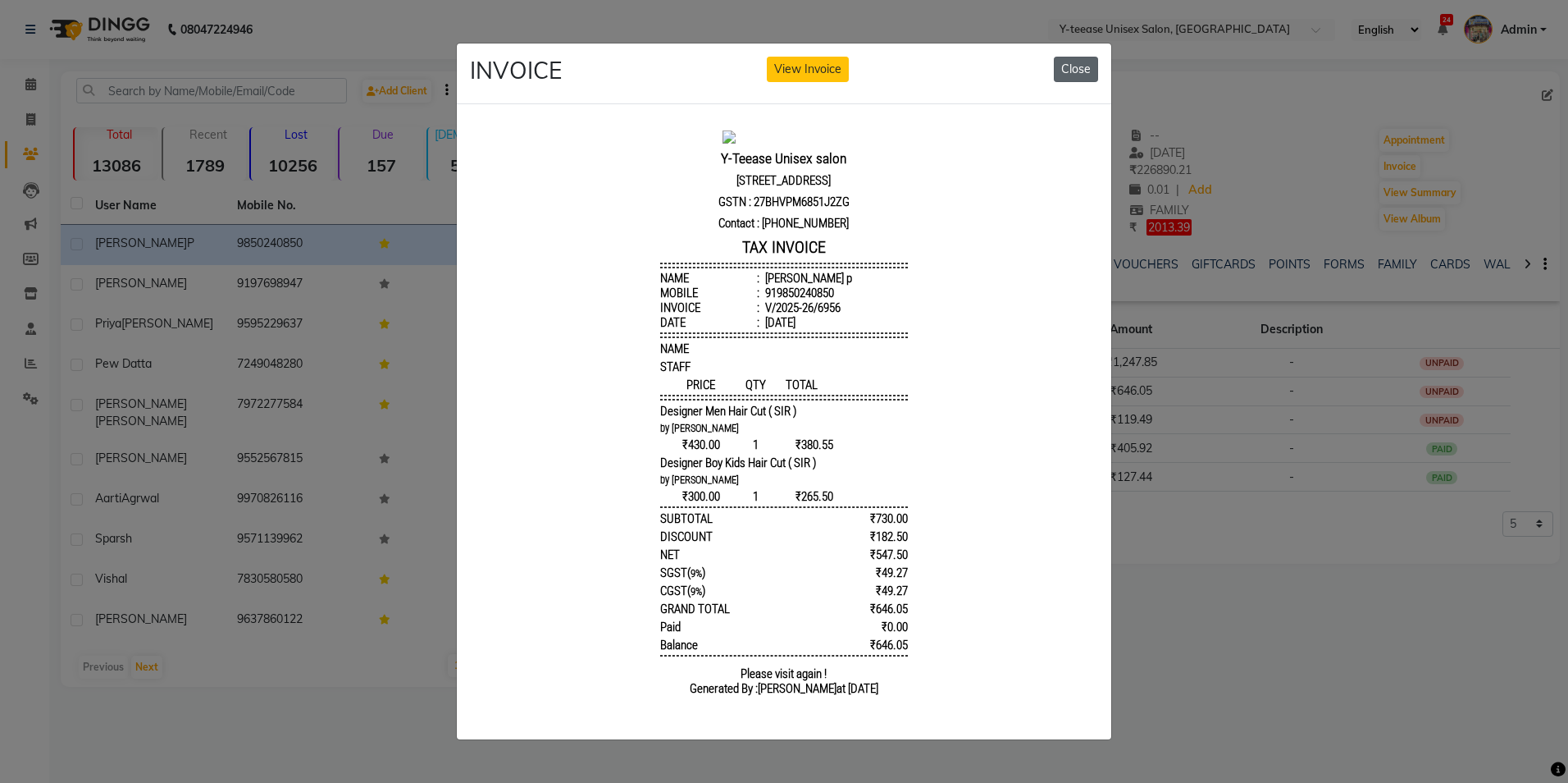
click at [1076, 59] on button "Close" at bounding box center [1076, 70] width 44 height 25
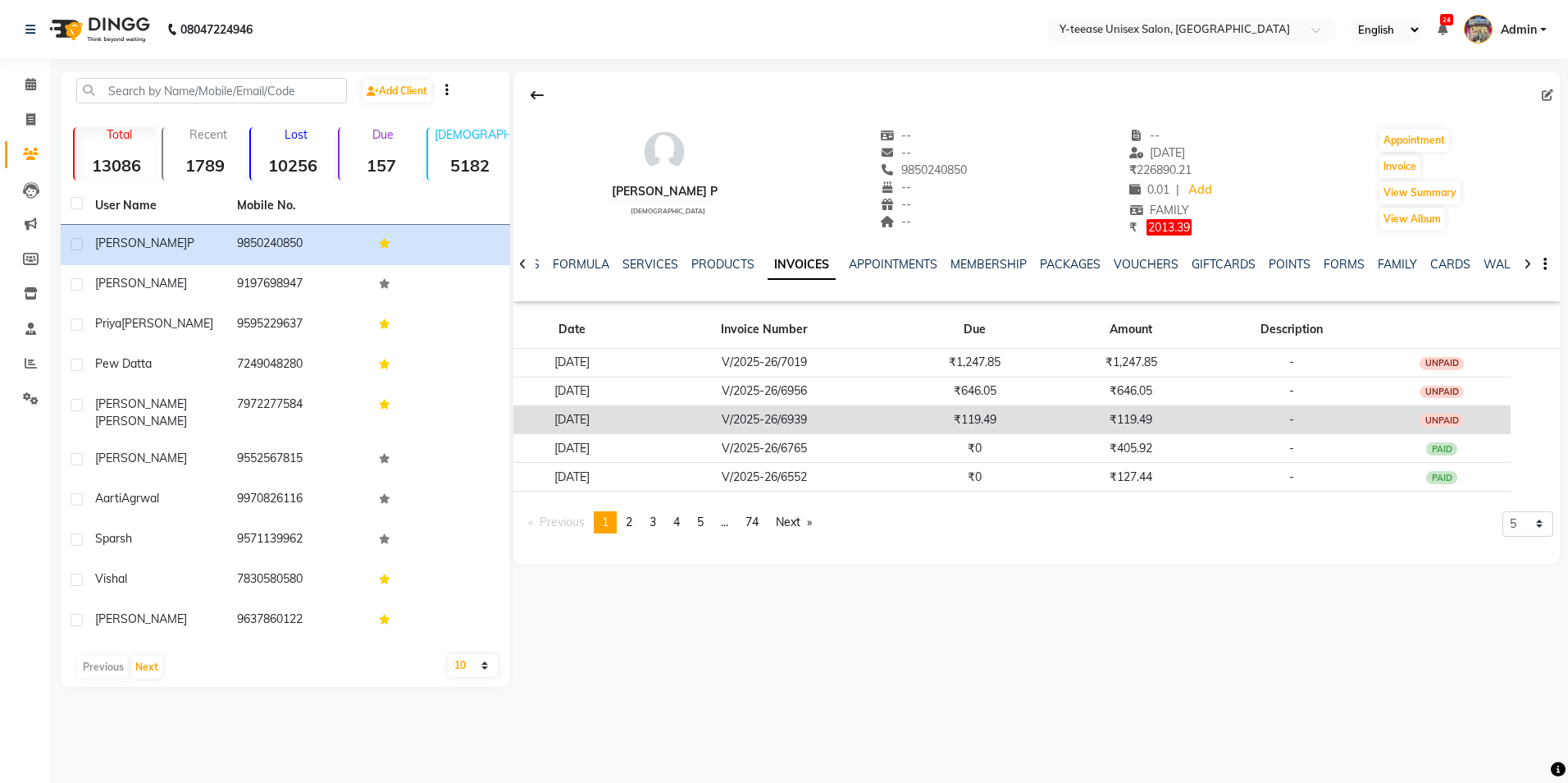
click at [1145, 427] on td "₹119.49" at bounding box center [1131, 420] width 157 height 29
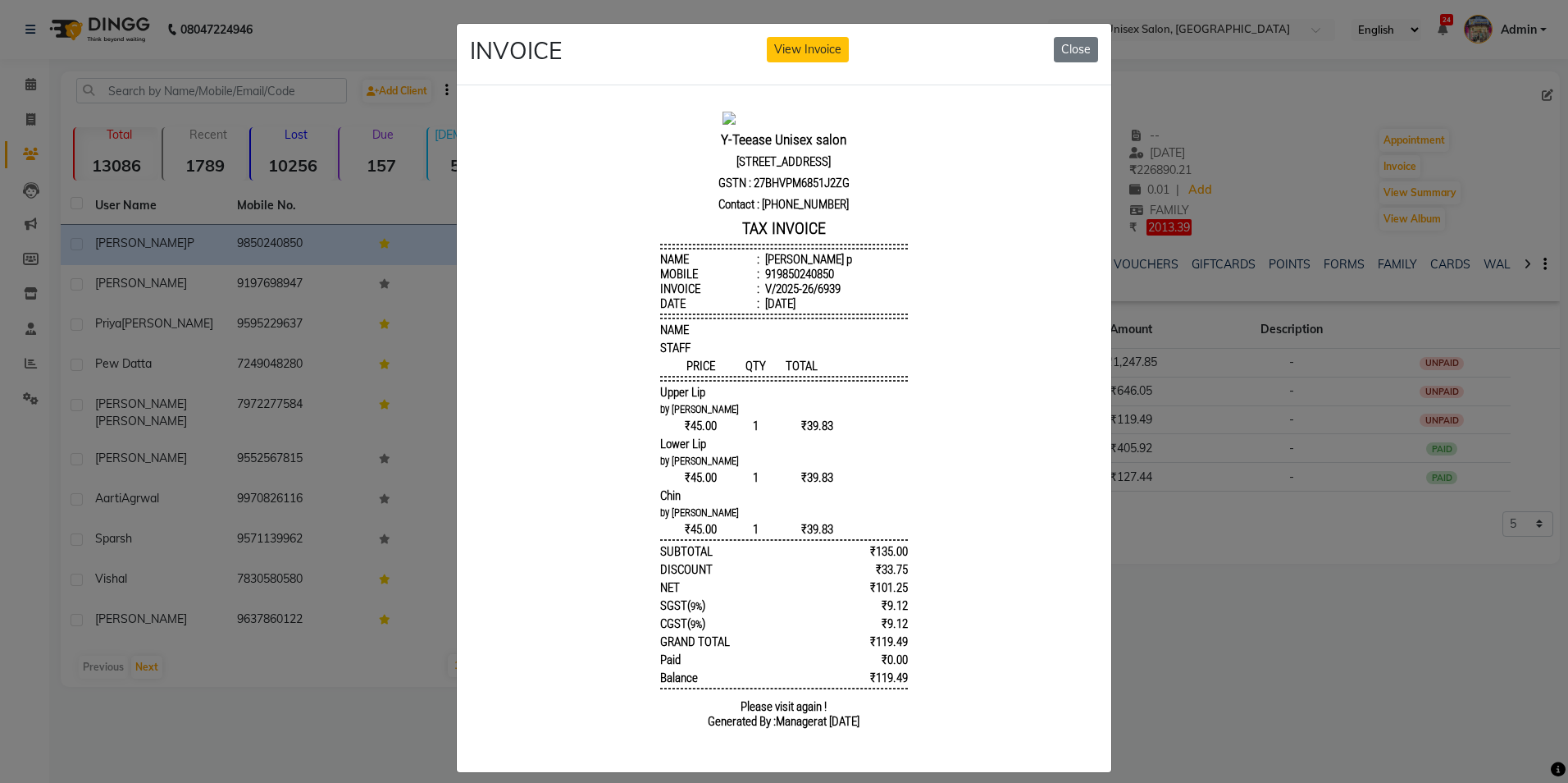
scroll to position [13, 0]
click at [1076, 38] on button "Close" at bounding box center [1076, 49] width 44 height 25
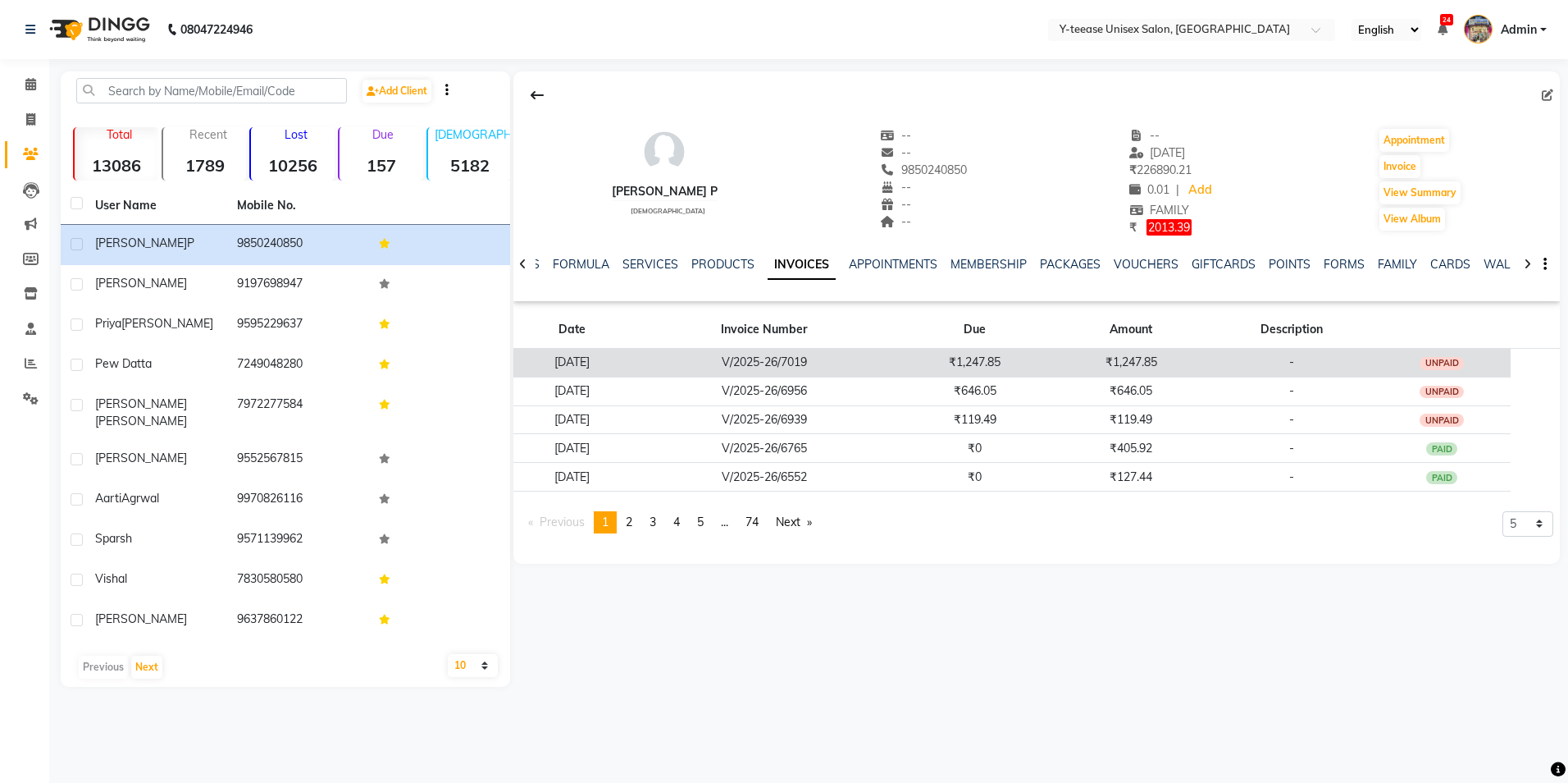
click at [1090, 358] on td "₹1,247.85" at bounding box center [1131, 363] width 157 height 29
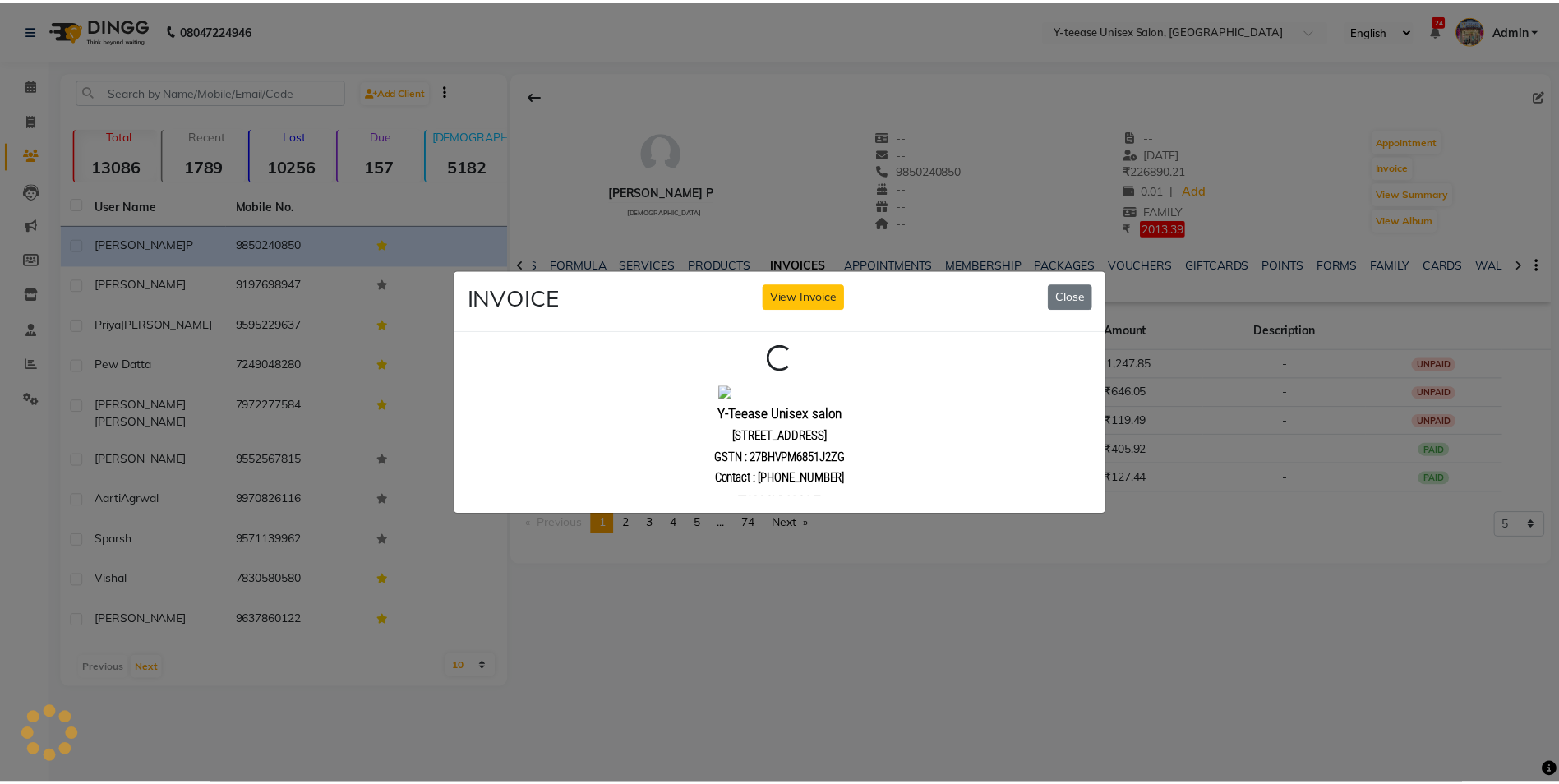
scroll to position [0, 0]
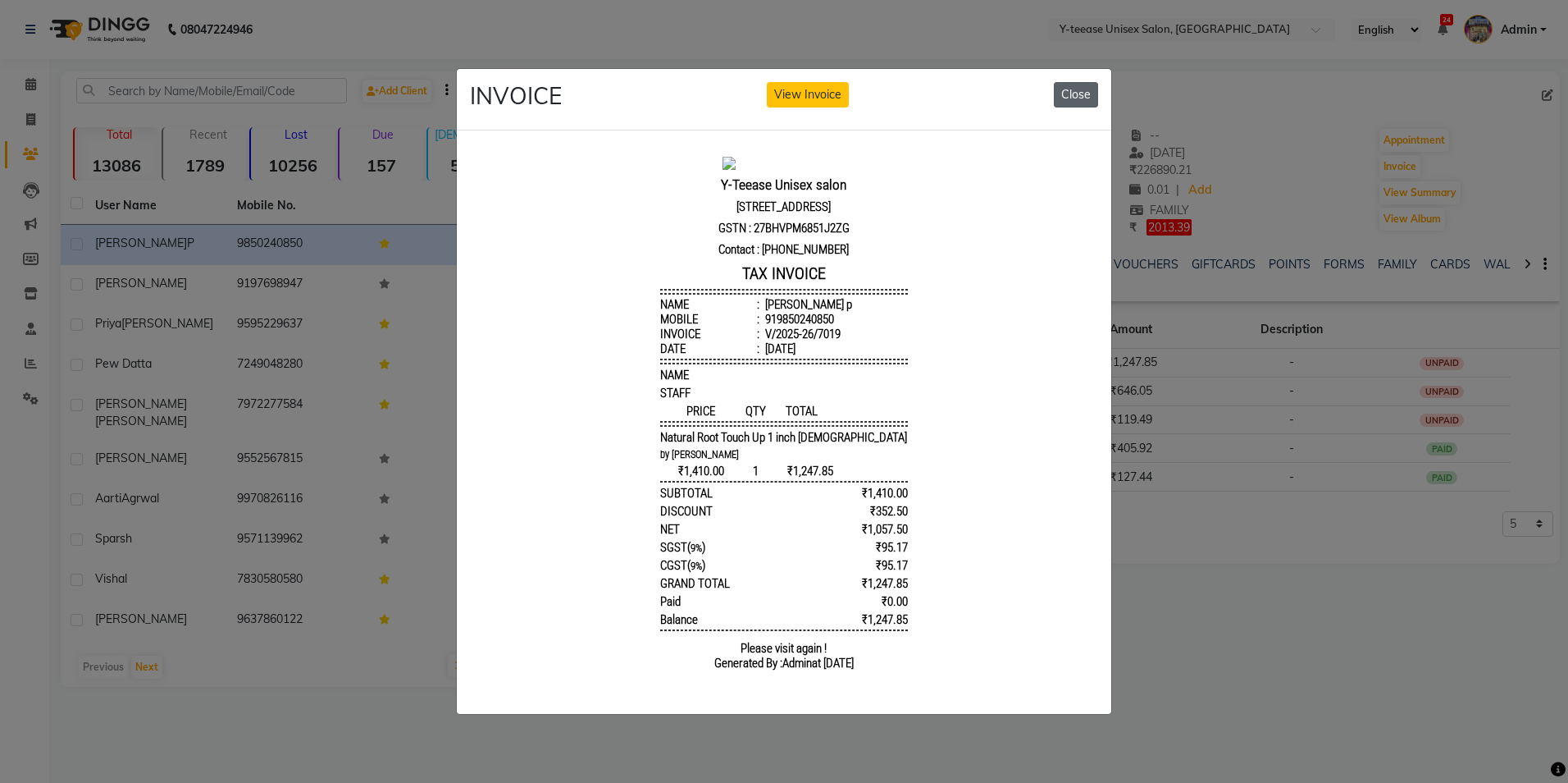
click at [1076, 82] on button "Close" at bounding box center [1076, 95] width 44 height 25
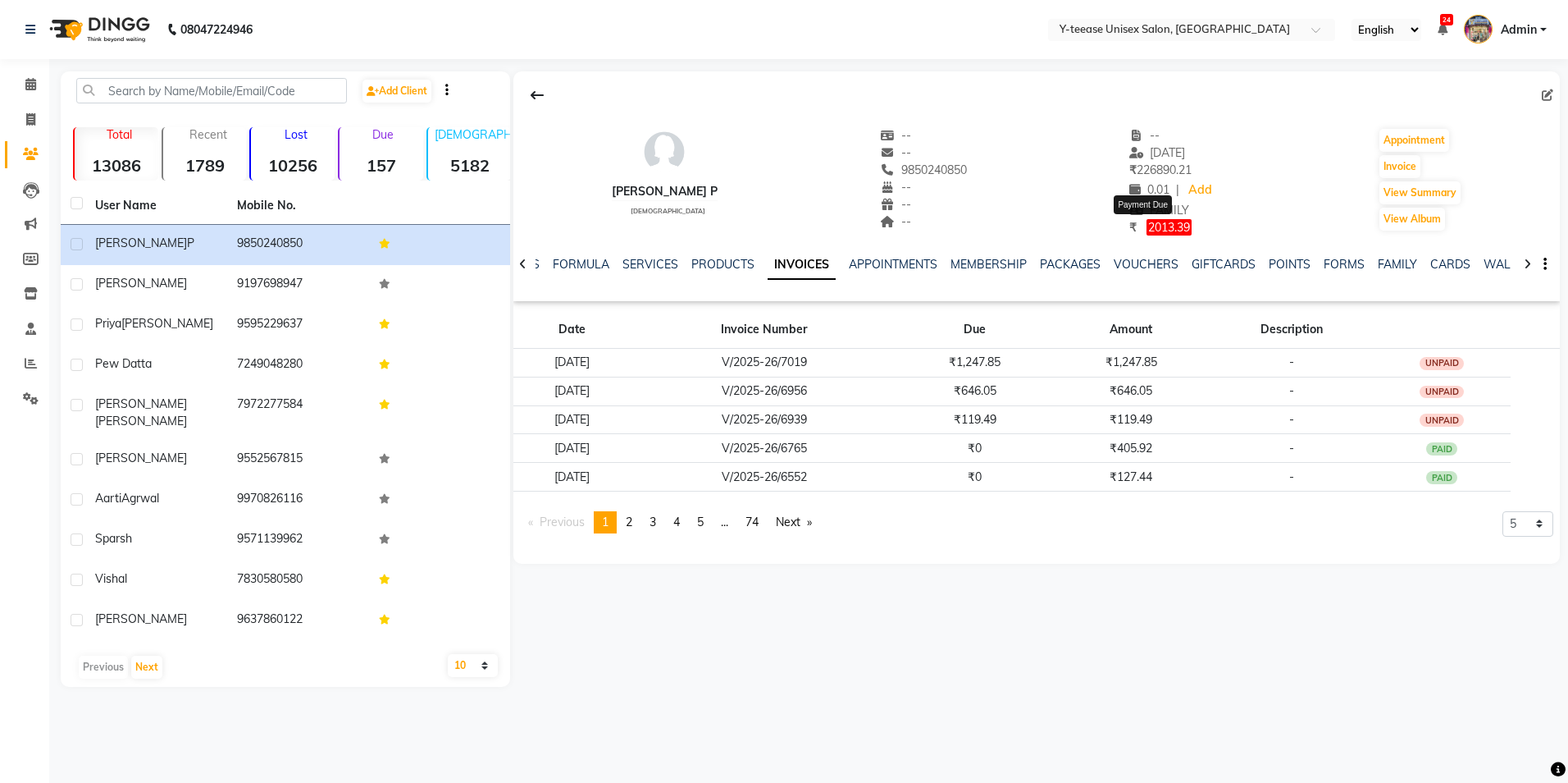
click at [1166, 228] on span "2013.39" at bounding box center [1169, 227] width 45 height 16
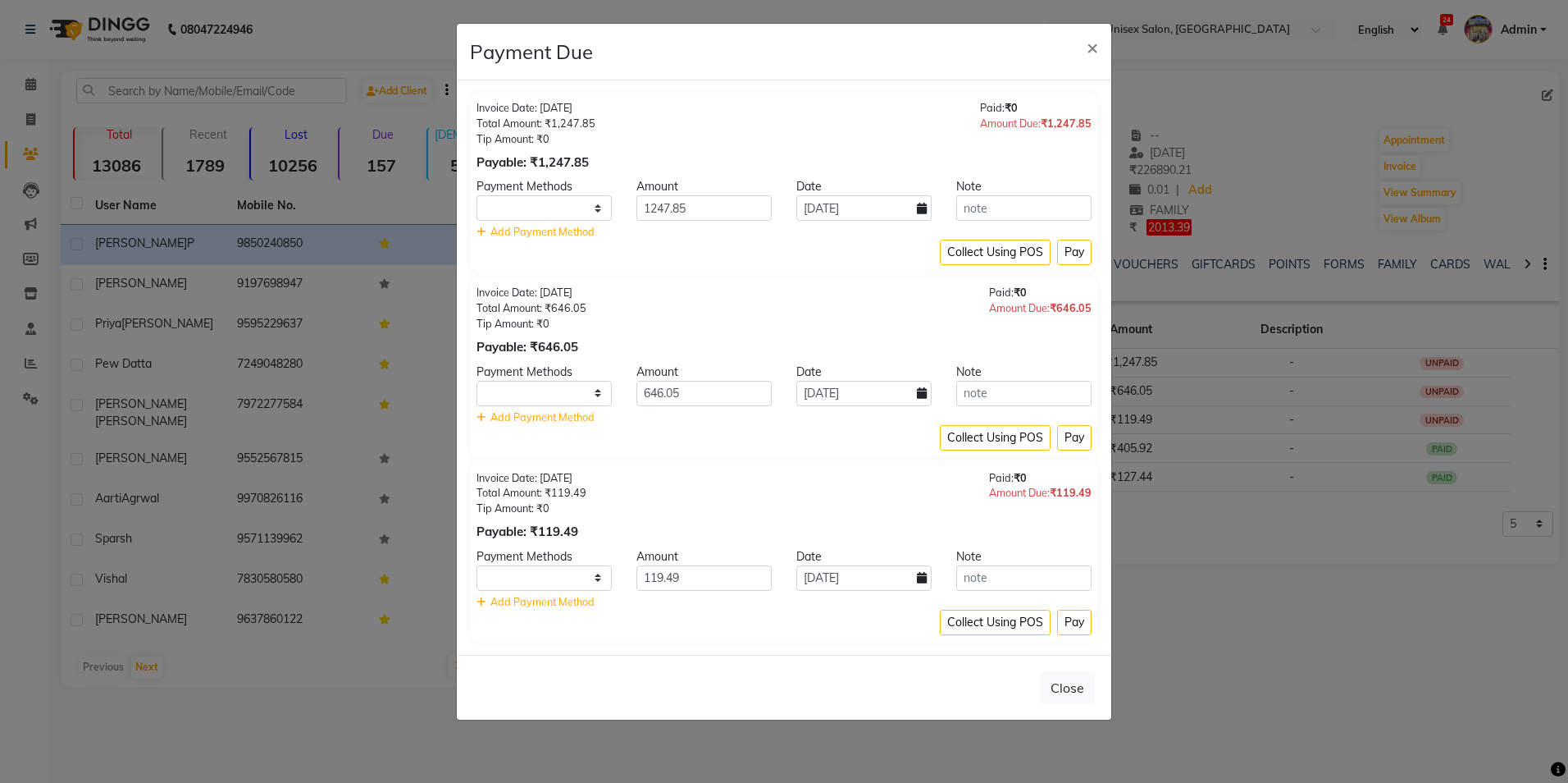
select select "1"
click at [1079, 254] on button "Pay" at bounding box center [1074, 252] width 35 height 25
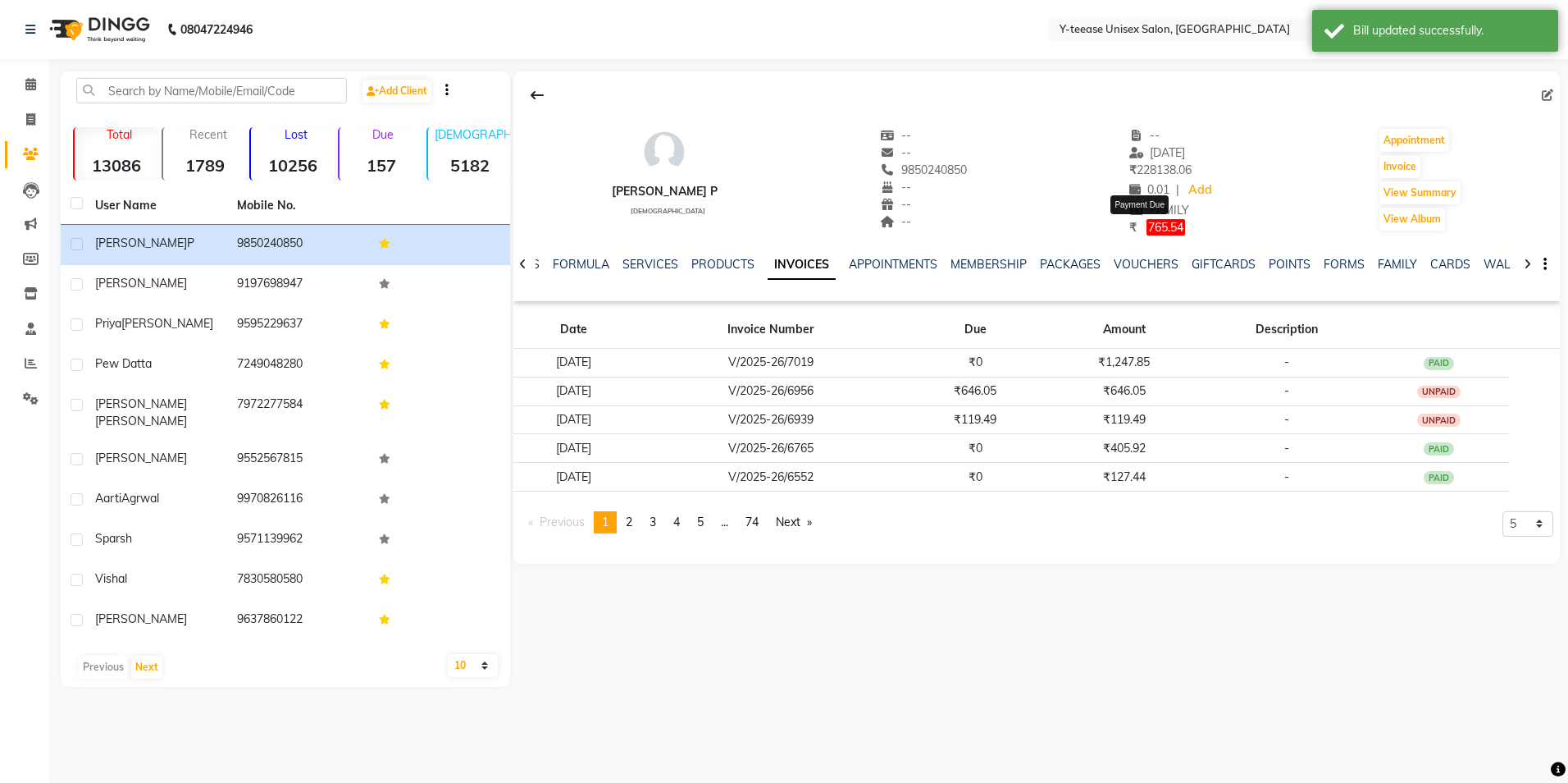
click at [1147, 224] on span "765.54" at bounding box center [1166, 227] width 38 height 16
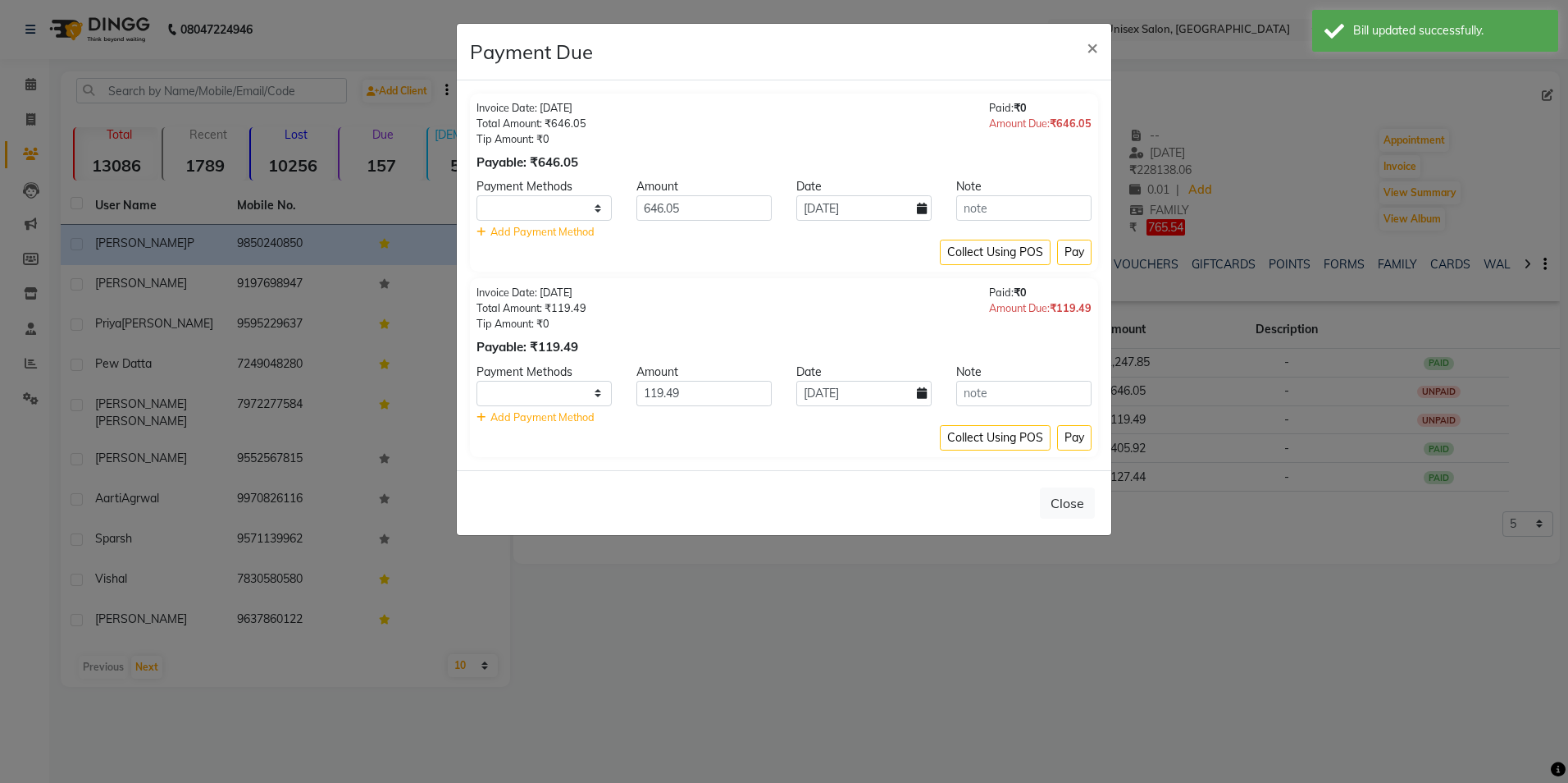
select select "1"
click at [1077, 255] on button "Pay" at bounding box center [1074, 252] width 35 height 25
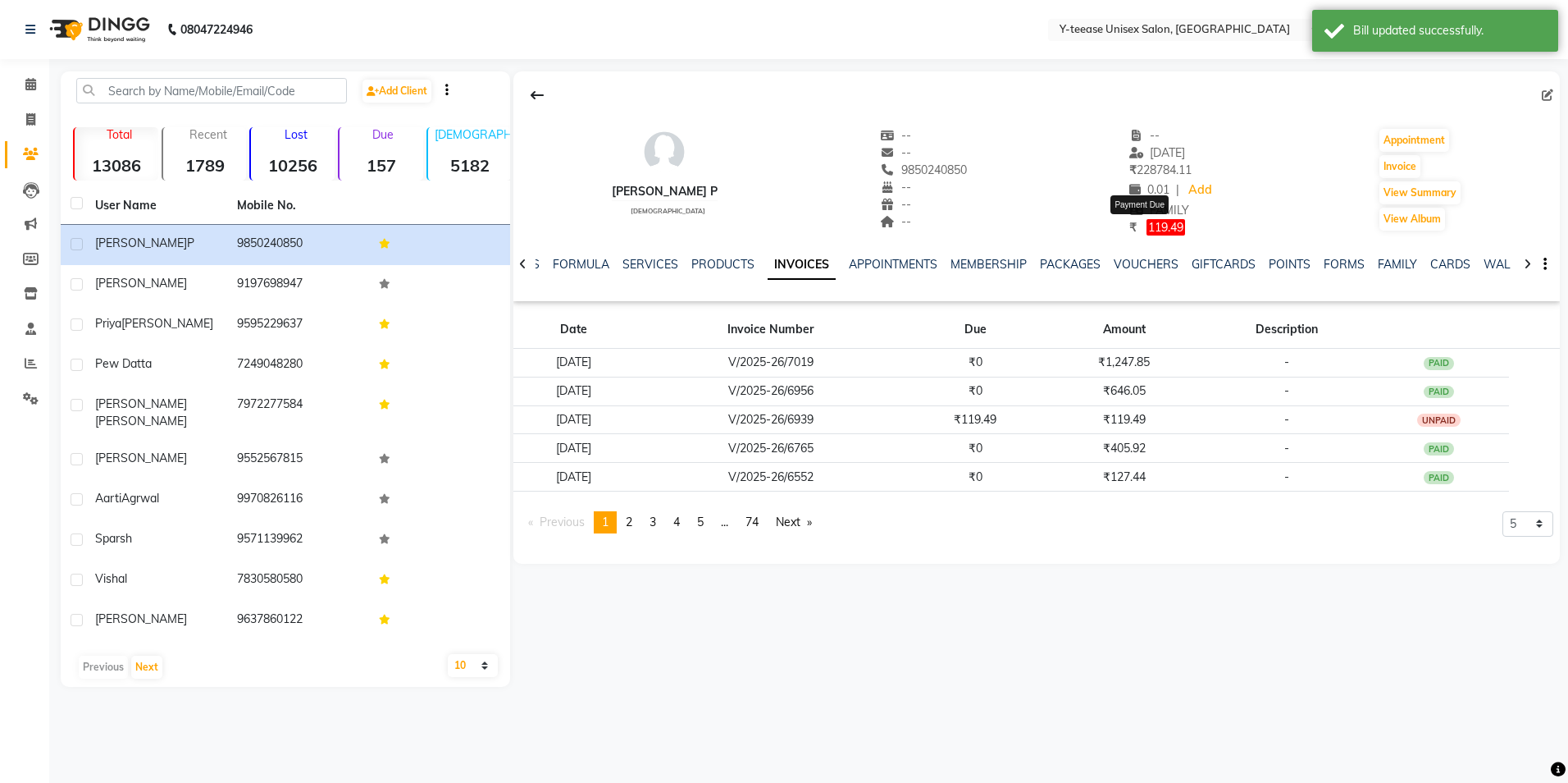
click at [1147, 225] on span "119.49" at bounding box center [1166, 227] width 38 height 16
select select "1"
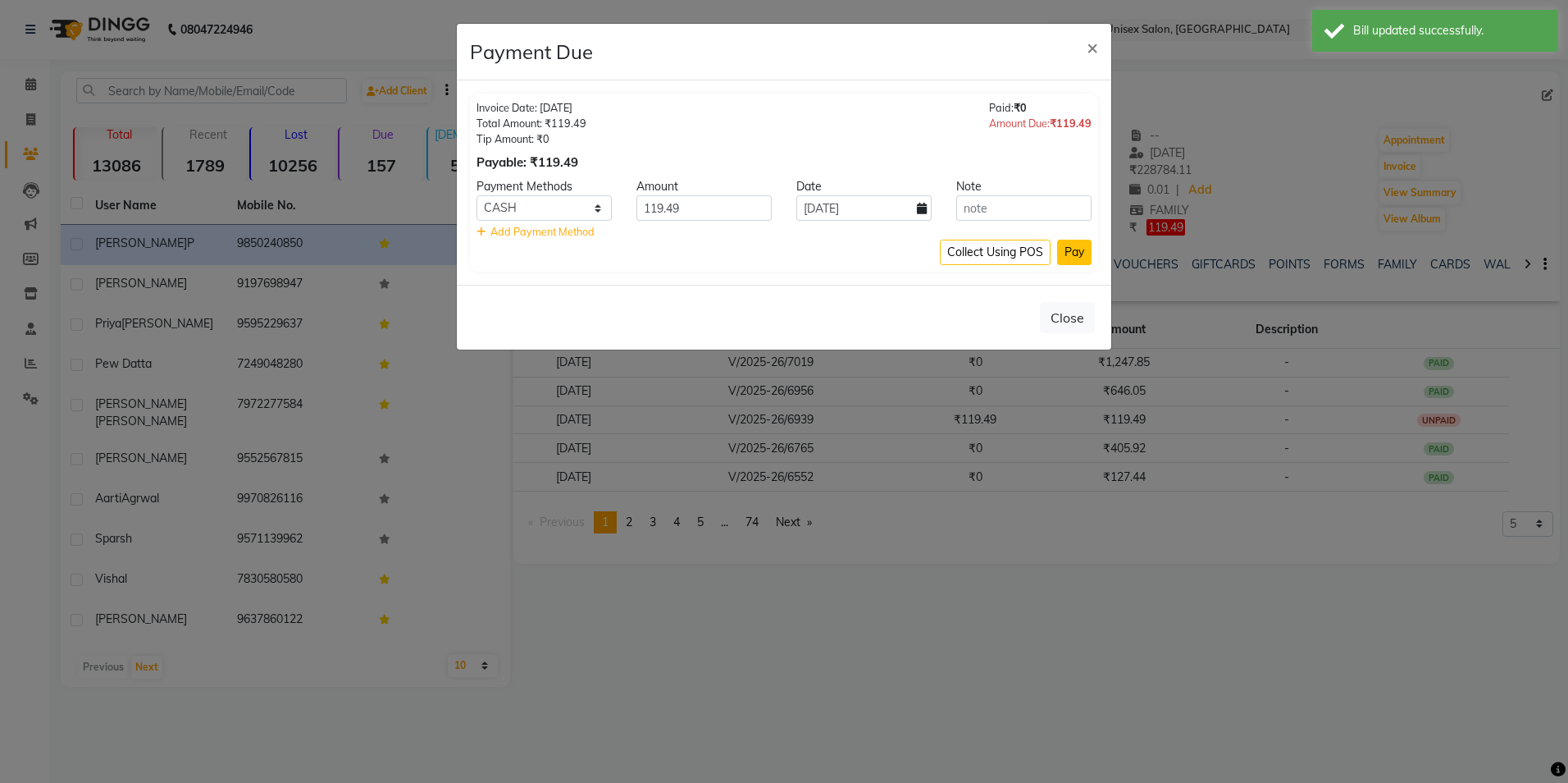
click at [1076, 248] on button "Pay" at bounding box center [1074, 252] width 35 height 25
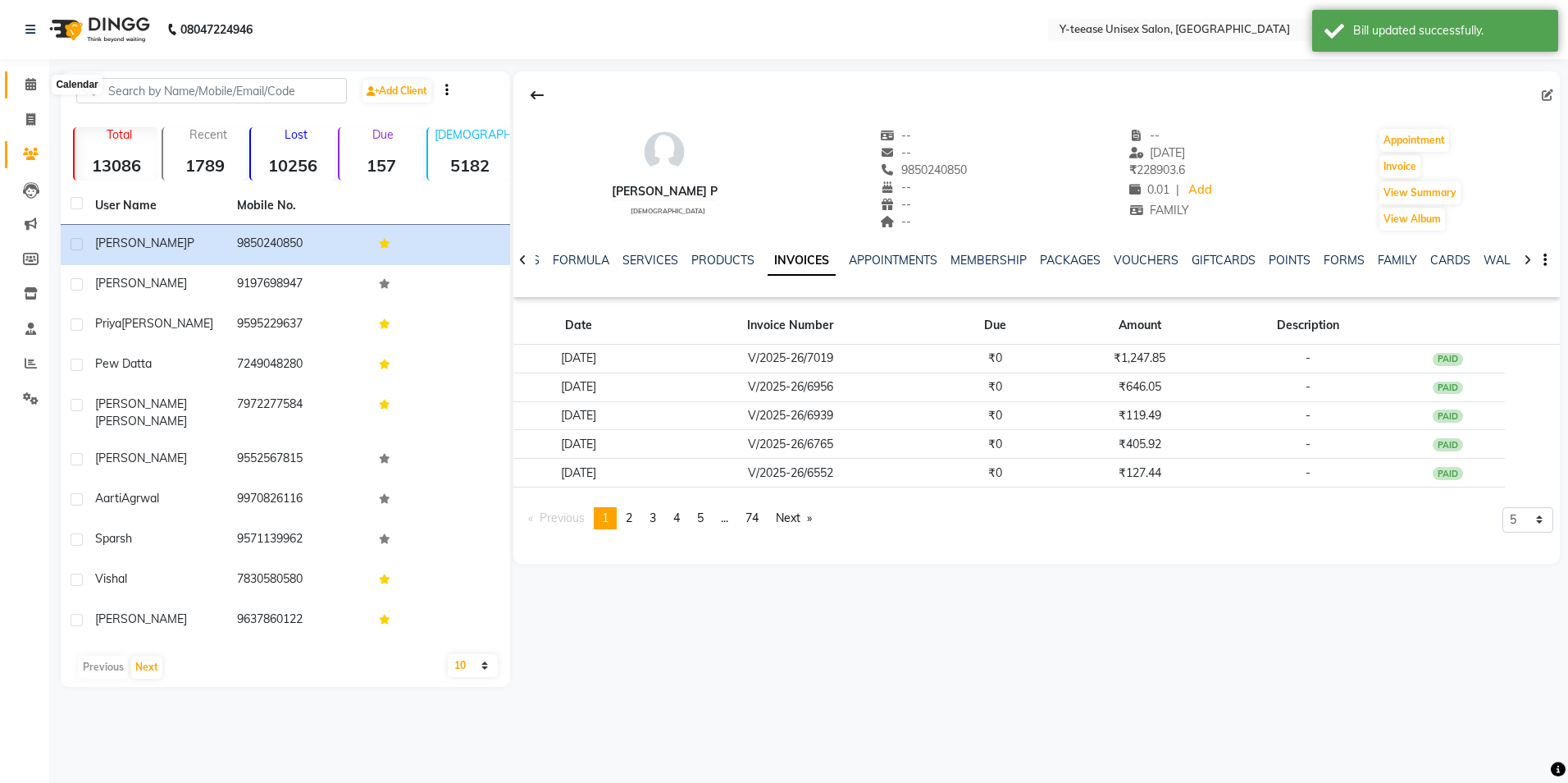
click at [32, 85] on icon at bounding box center [31, 84] width 11 height 12
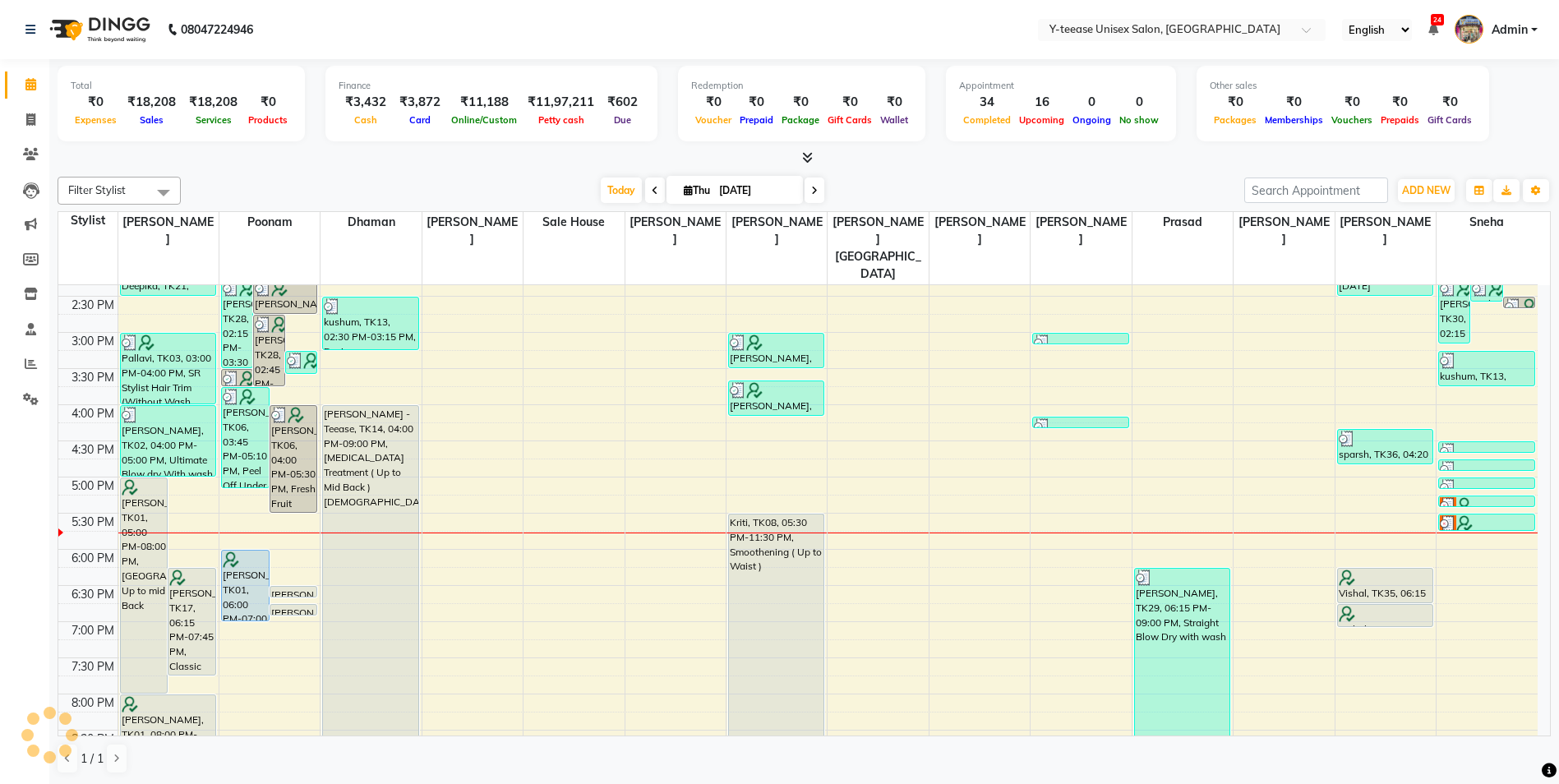
scroll to position [493, 0]
